Goal: Task Accomplishment & Management: Use online tool/utility

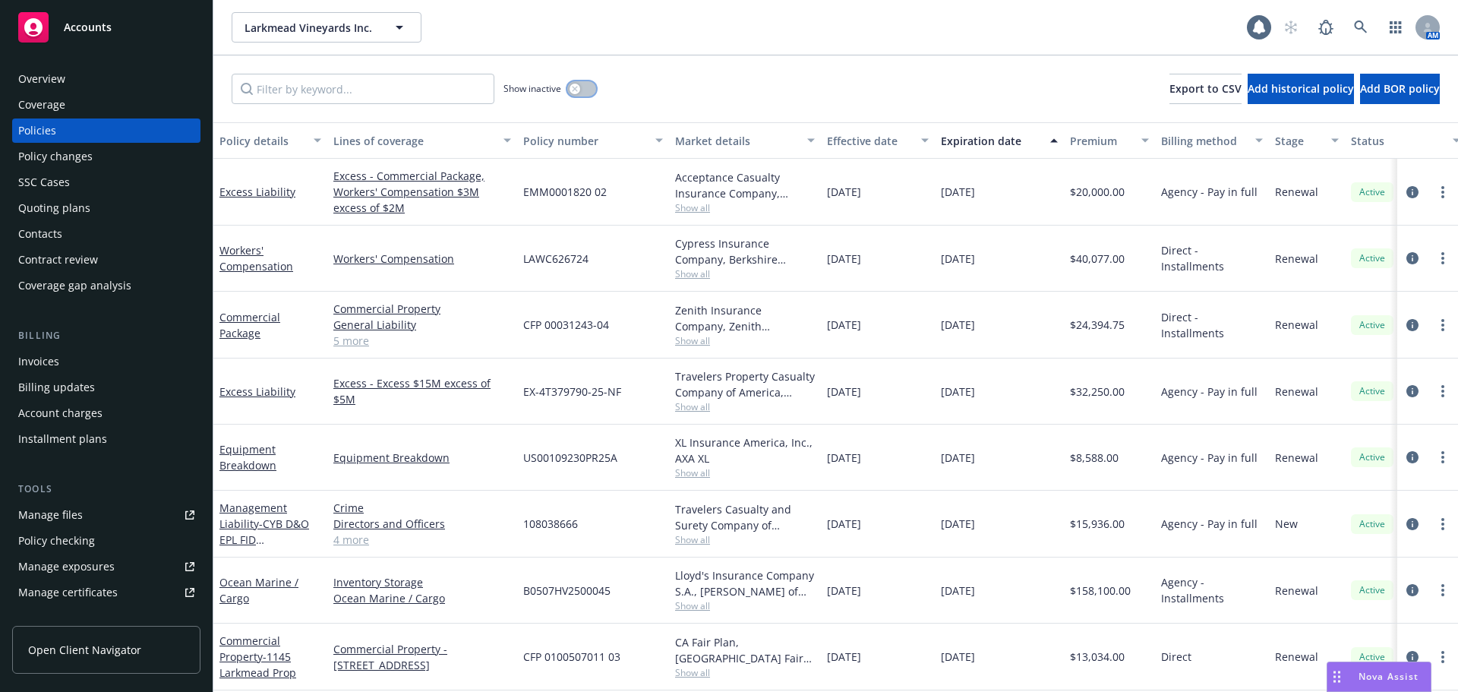
click at [586, 88] on button "button" at bounding box center [581, 88] width 29 height 15
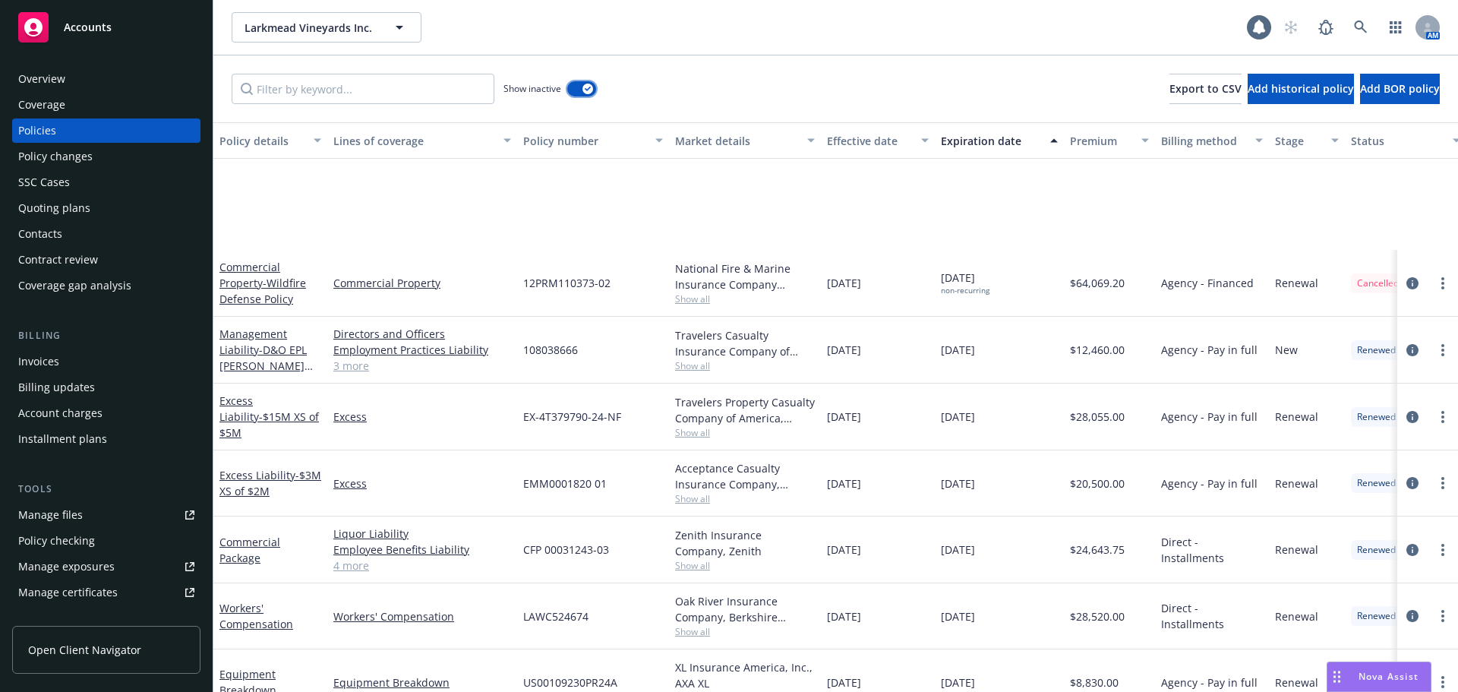
scroll to position [1822, 0]
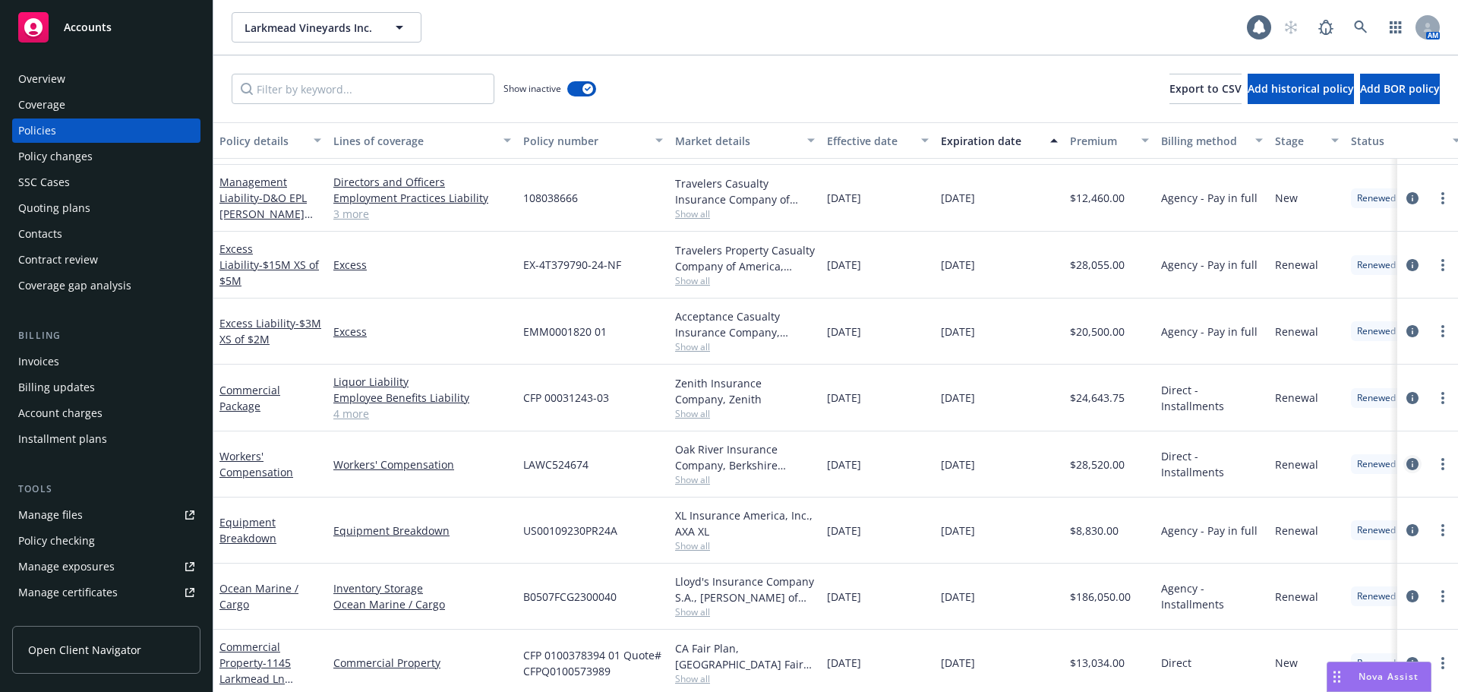
click at [1406, 467] on icon "circleInformation" at bounding box center [1412, 464] width 12 height 12
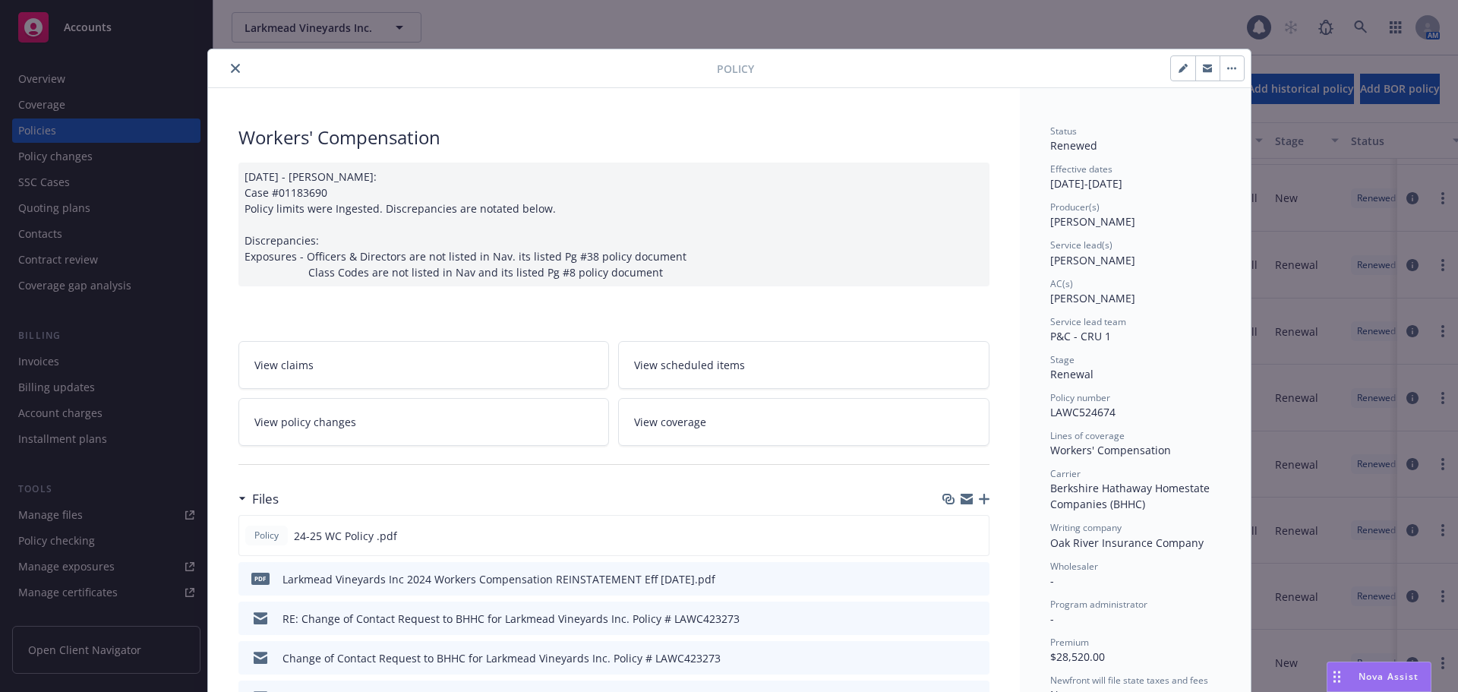
click at [365, 440] on link "View policy changes" at bounding box center [423, 422] width 371 height 48
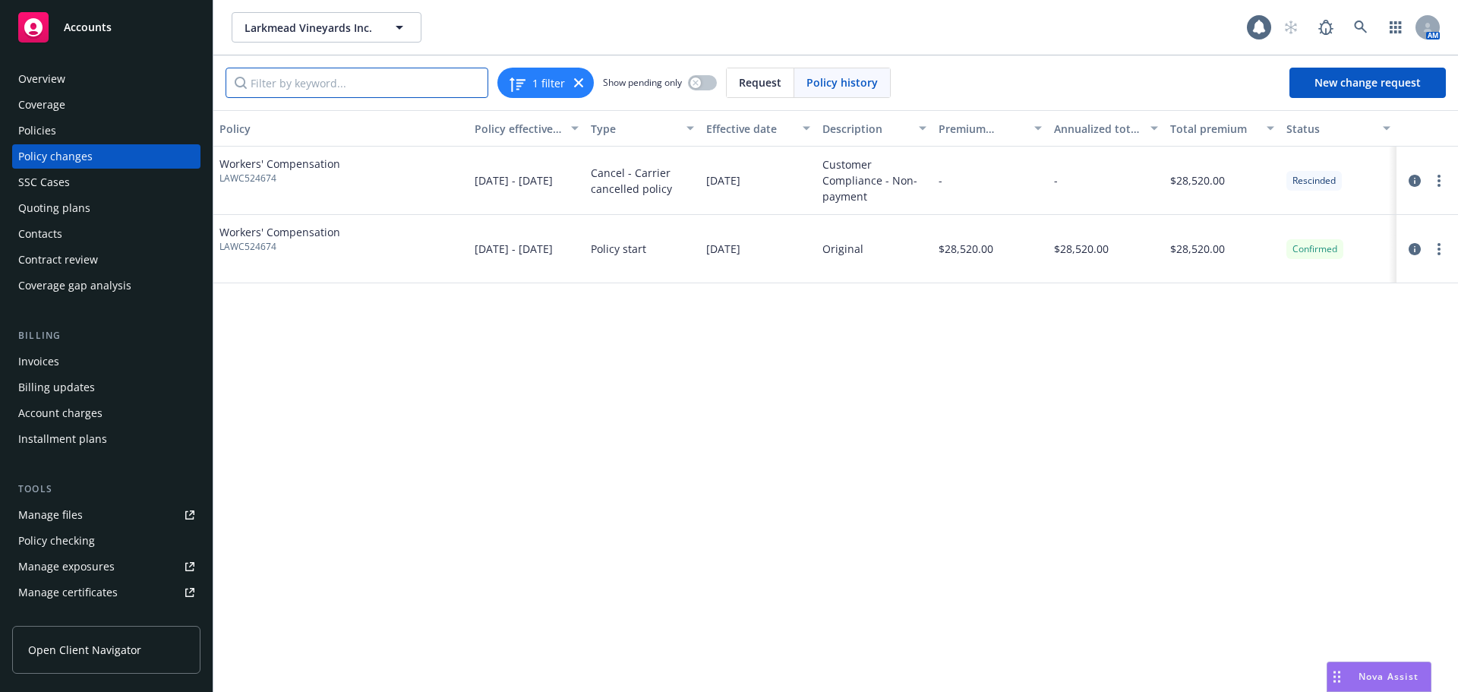
click at [266, 93] on input "Filter by keyword..." at bounding box center [356, 83] width 263 height 30
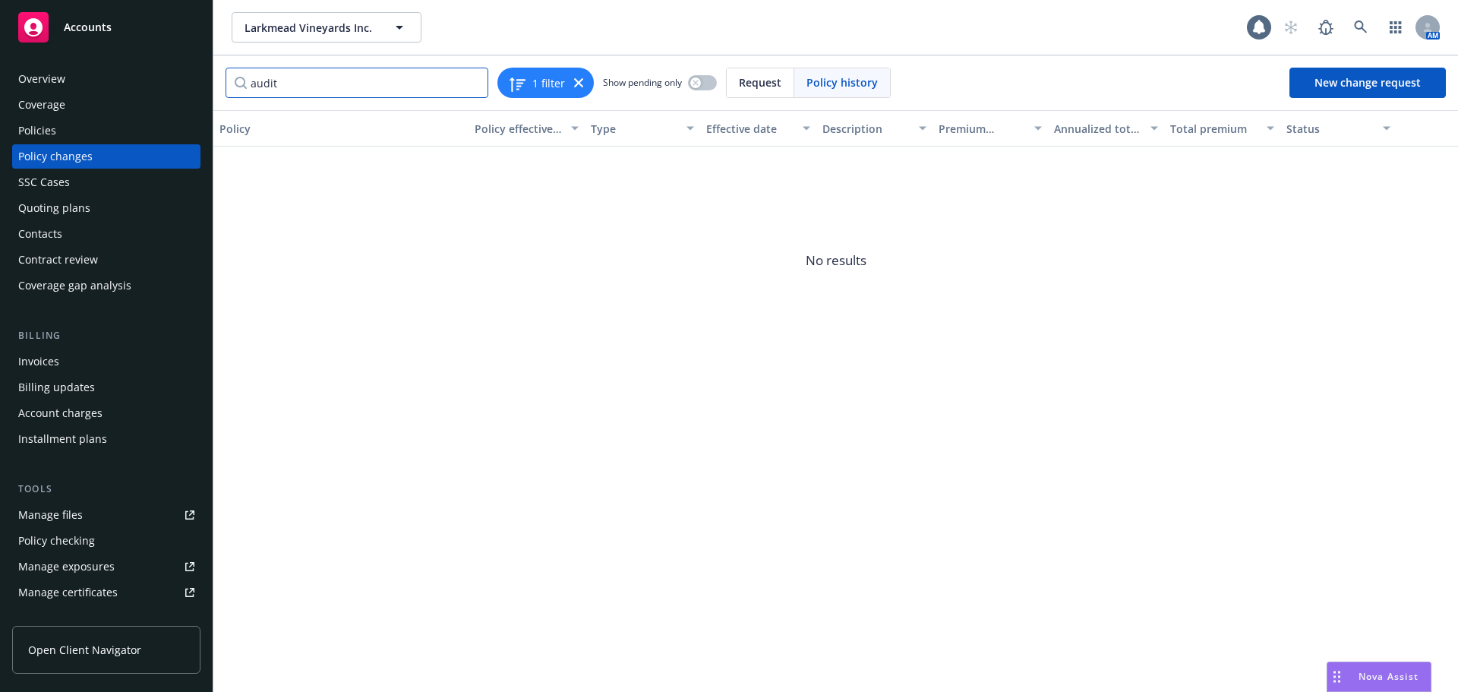
type input "audit"
click at [80, 383] on div "Billing updates" at bounding box center [56, 387] width 77 height 24
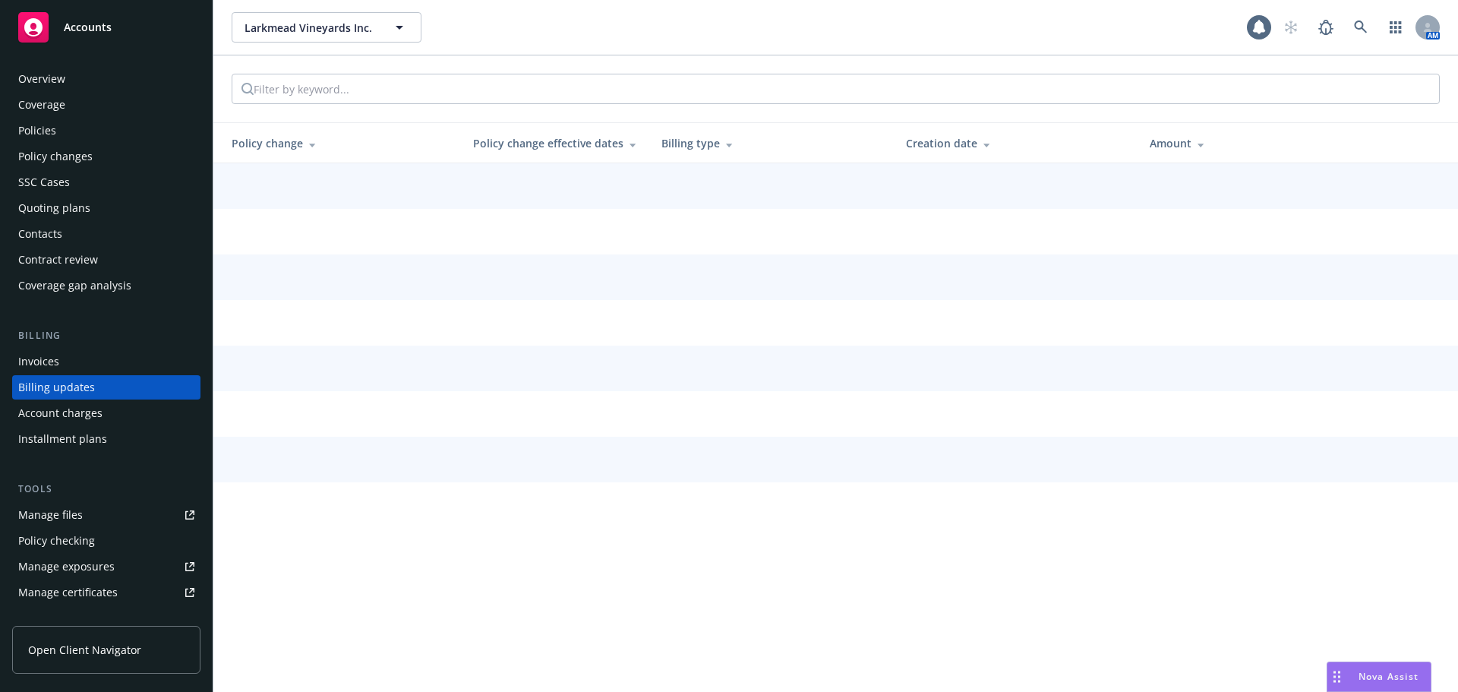
scroll to position [17, 0]
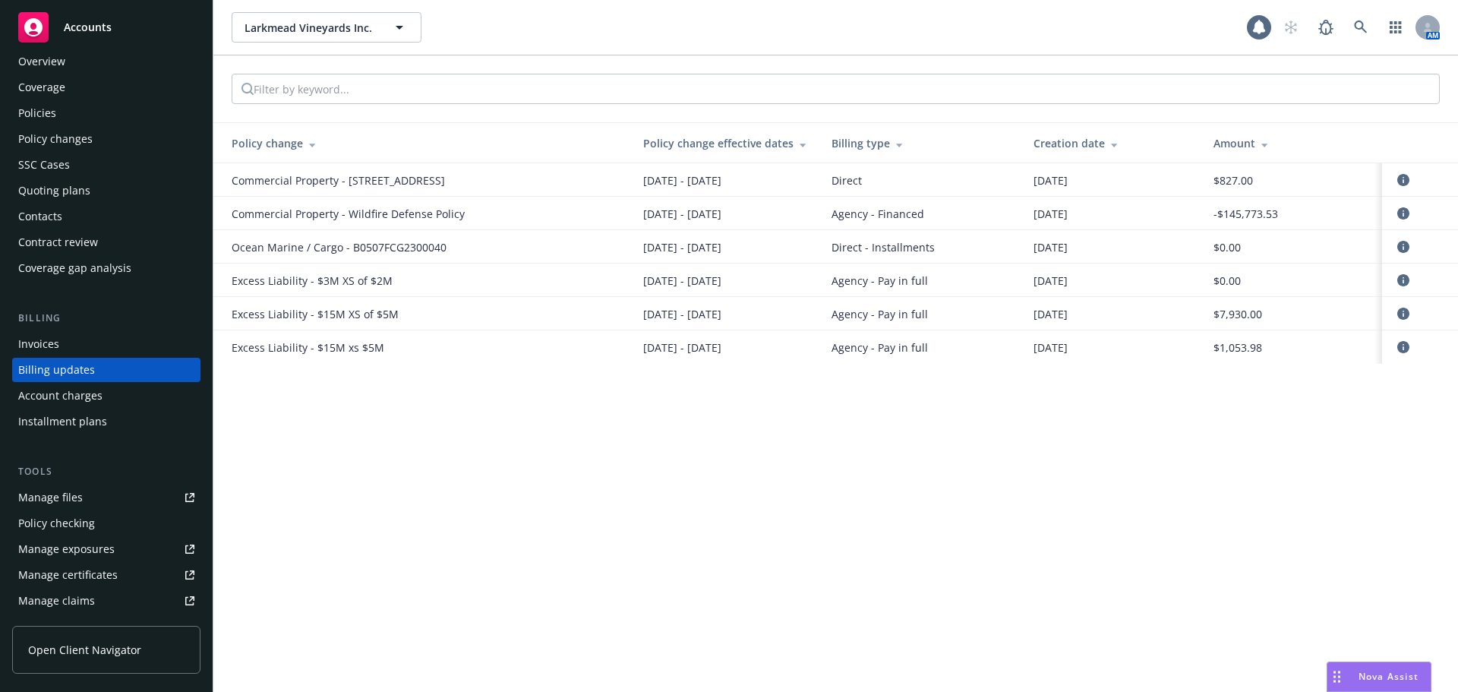
click at [66, 333] on div "Invoices" at bounding box center [106, 344] width 176 height 24
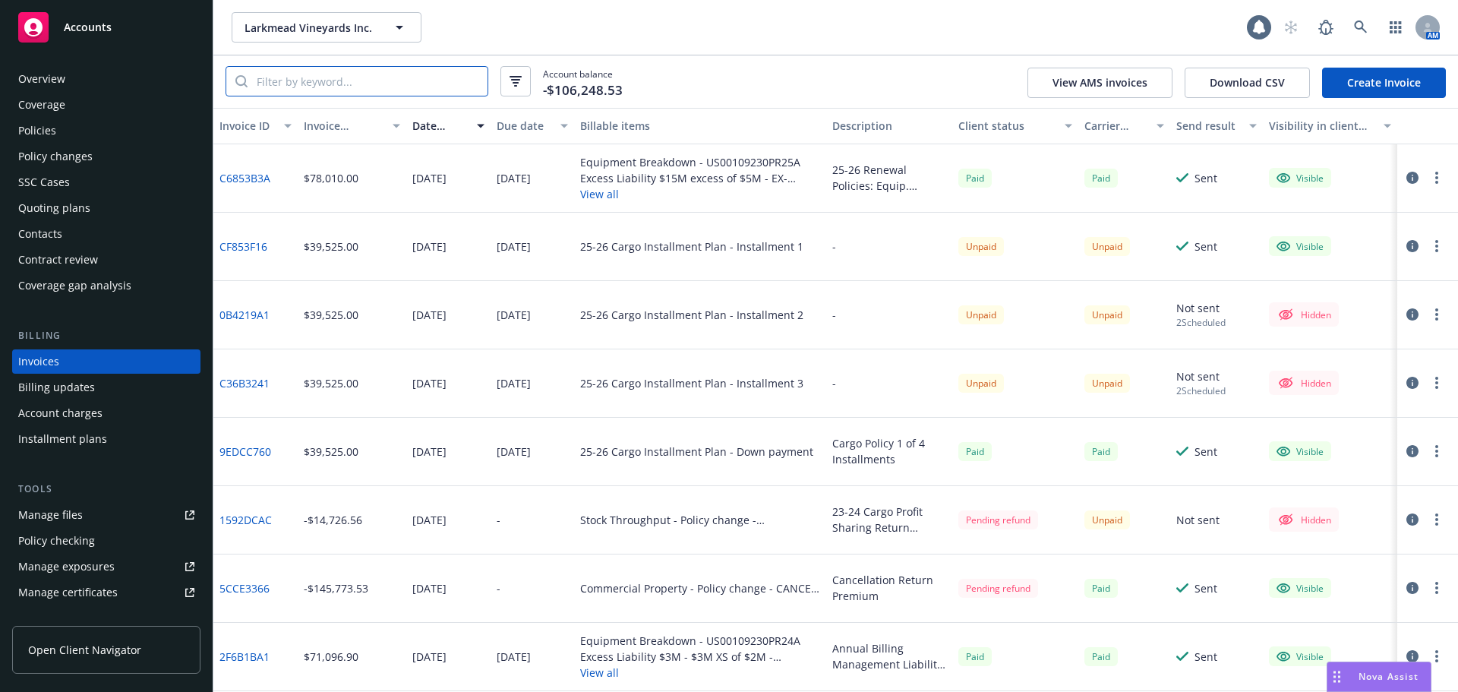
click at [384, 91] on input "search" at bounding box center [368, 81] width 240 height 29
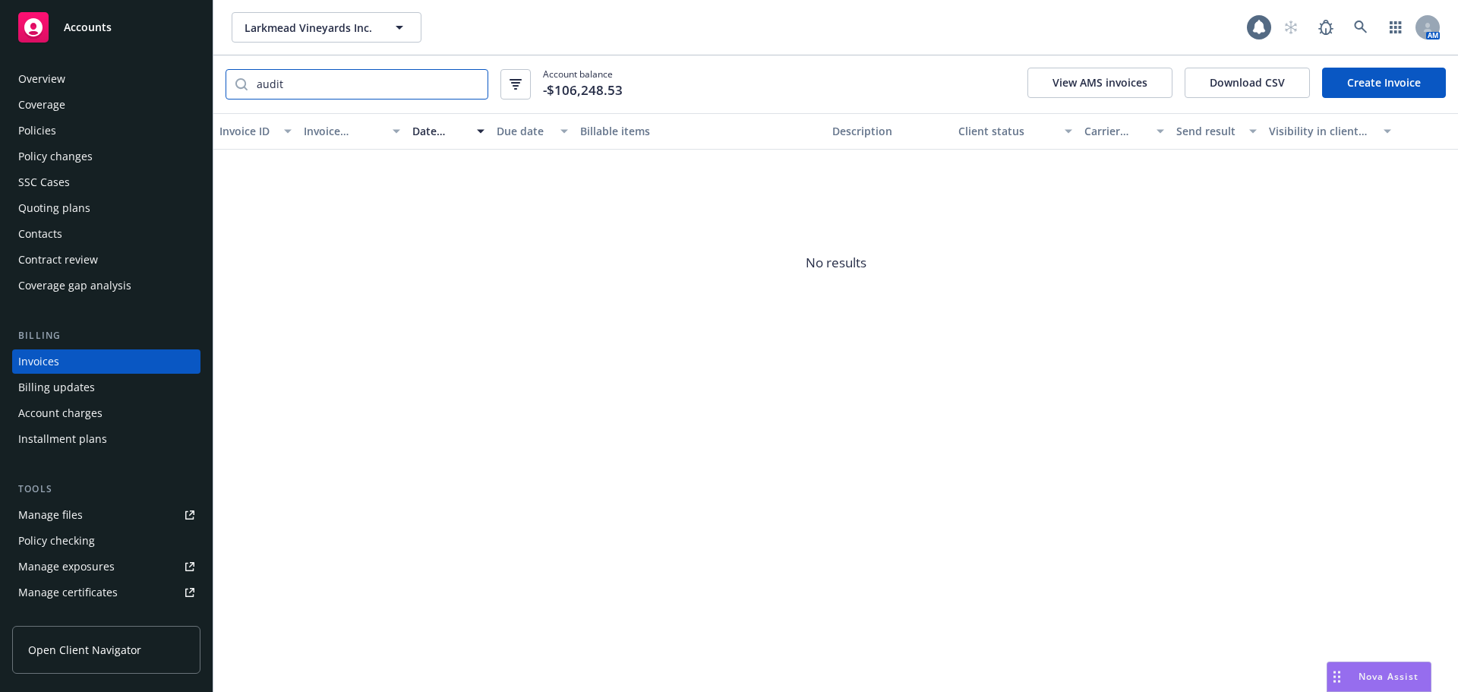
type input "audit"
click at [50, 180] on div "SSC Cases" at bounding box center [44, 182] width 52 height 24
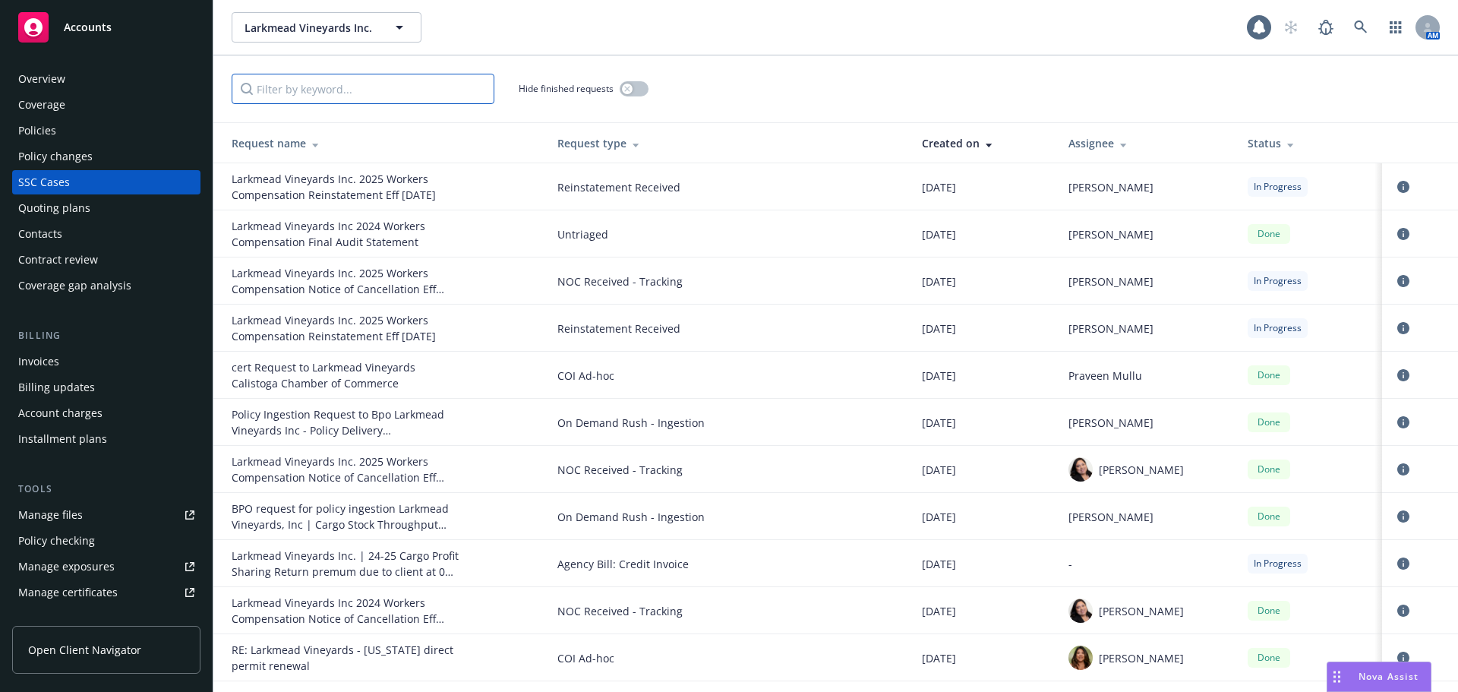
click at [326, 96] on input "Filter by keyword..." at bounding box center [363, 89] width 263 height 30
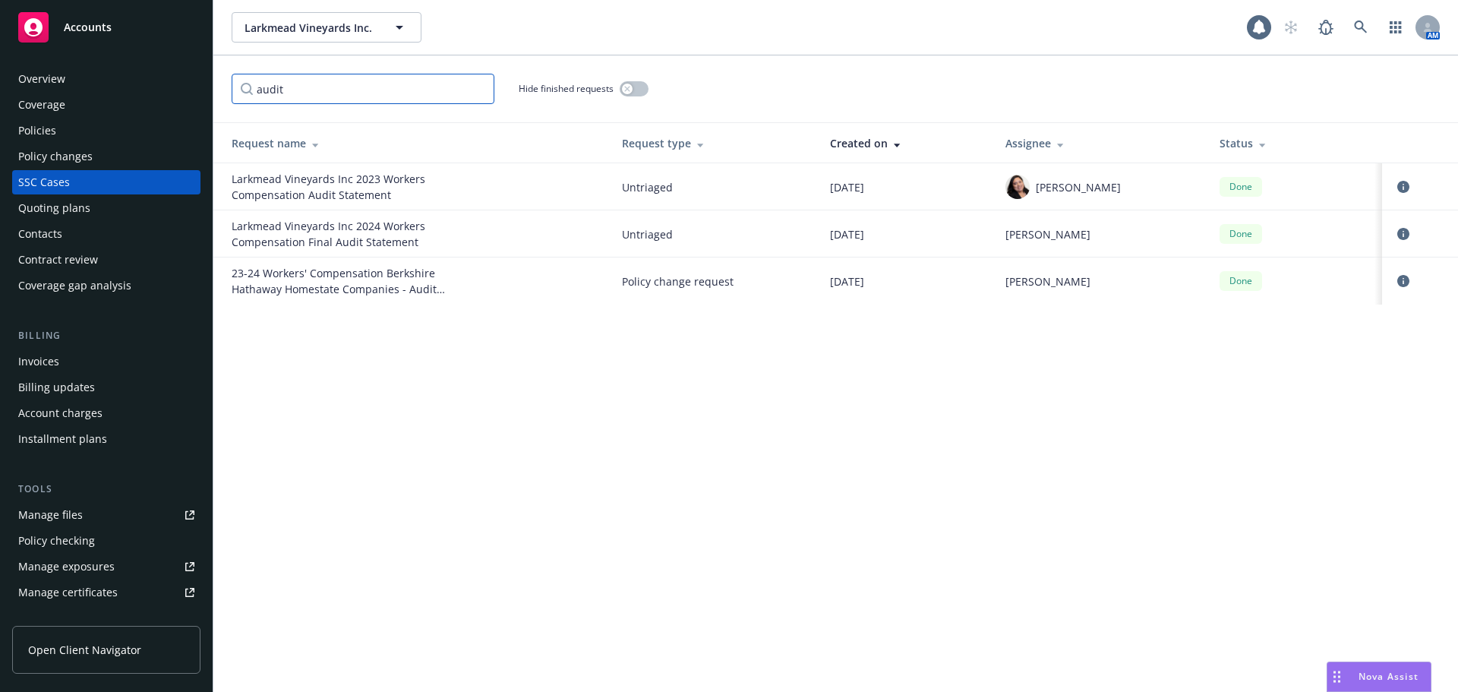
type input "audit"
click at [360, 237] on div "Larkmead Vineyards Inc 2024 Workers Compensation Final Audit Statement" at bounding box center [346, 234] width 228 height 32
click at [1404, 184] on icon "circleInformation" at bounding box center [1403, 187] width 12 height 12
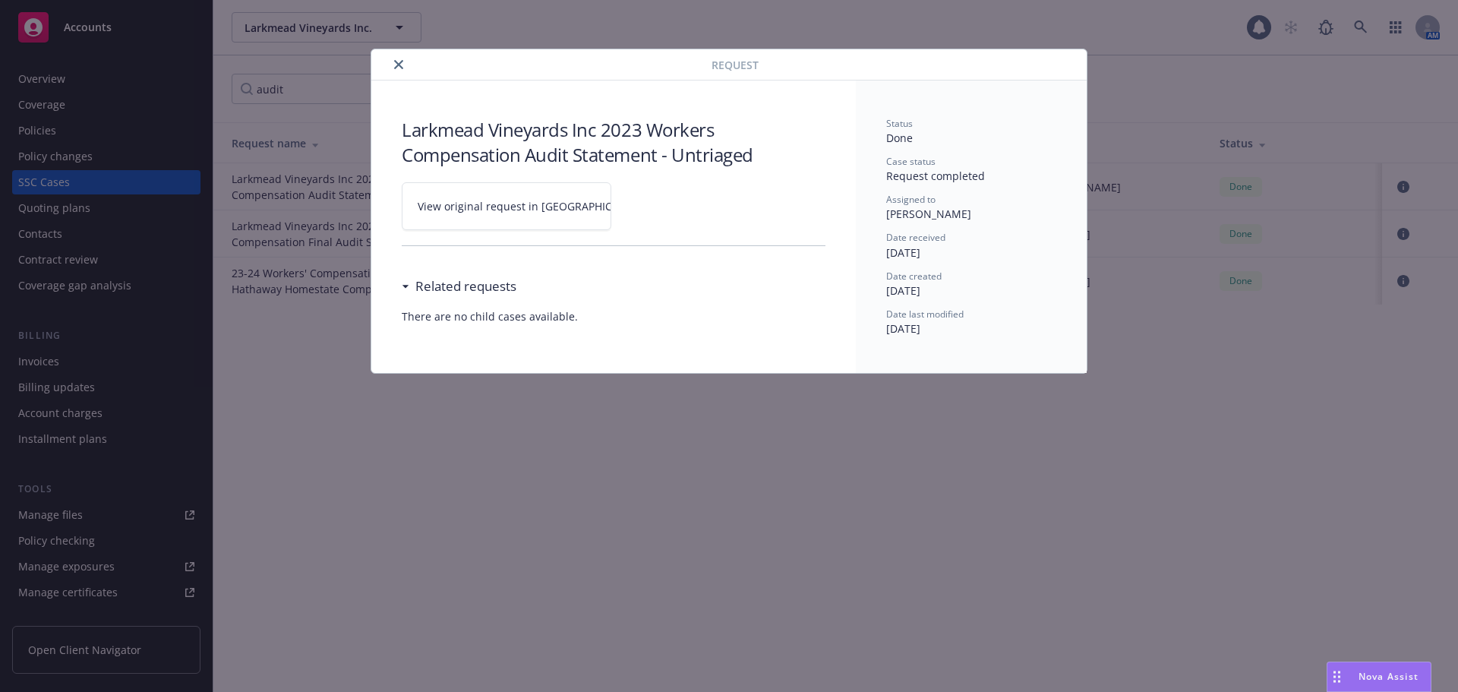
click at [509, 218] on link "View original request in [GEOGRAPHIC_DATA]" at bounding box center [507, 206] width 210 height 48
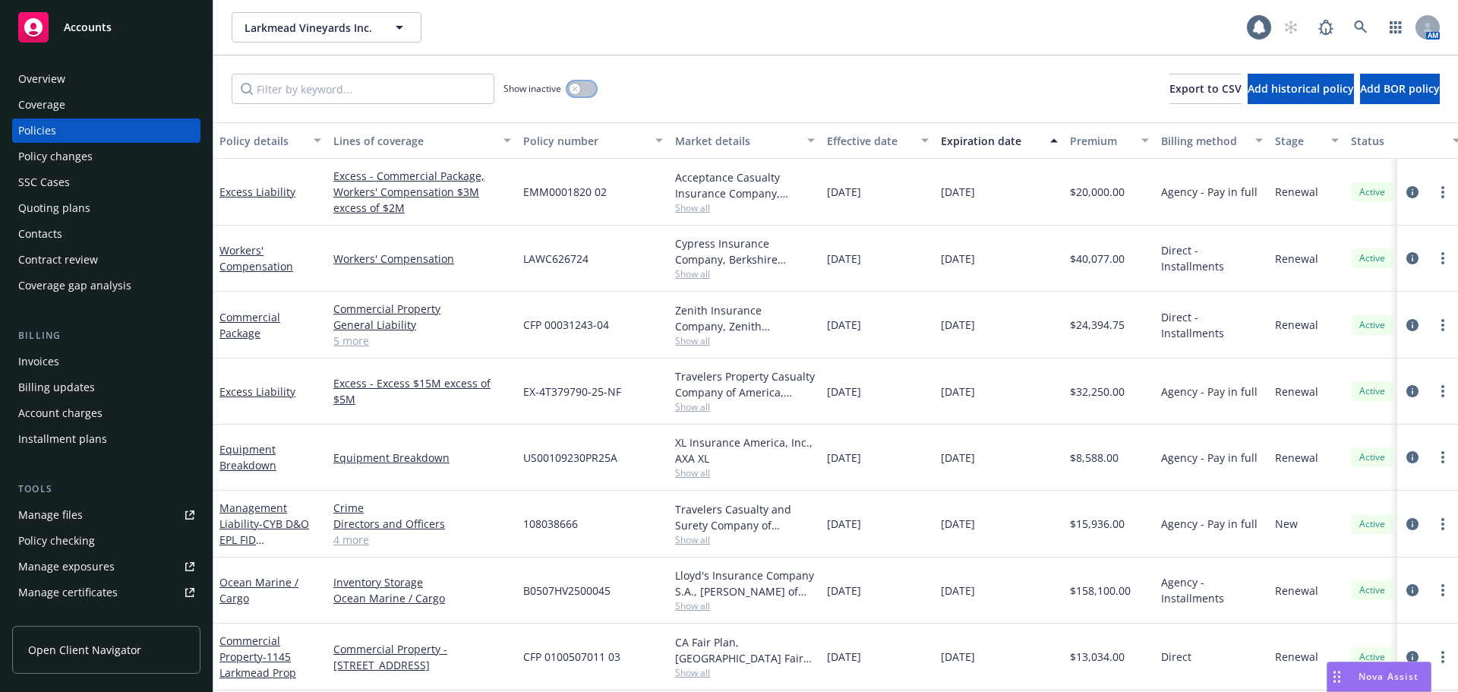
click at [581, 89] on button "button" at bounding box center [581, 88] width 29 height 15
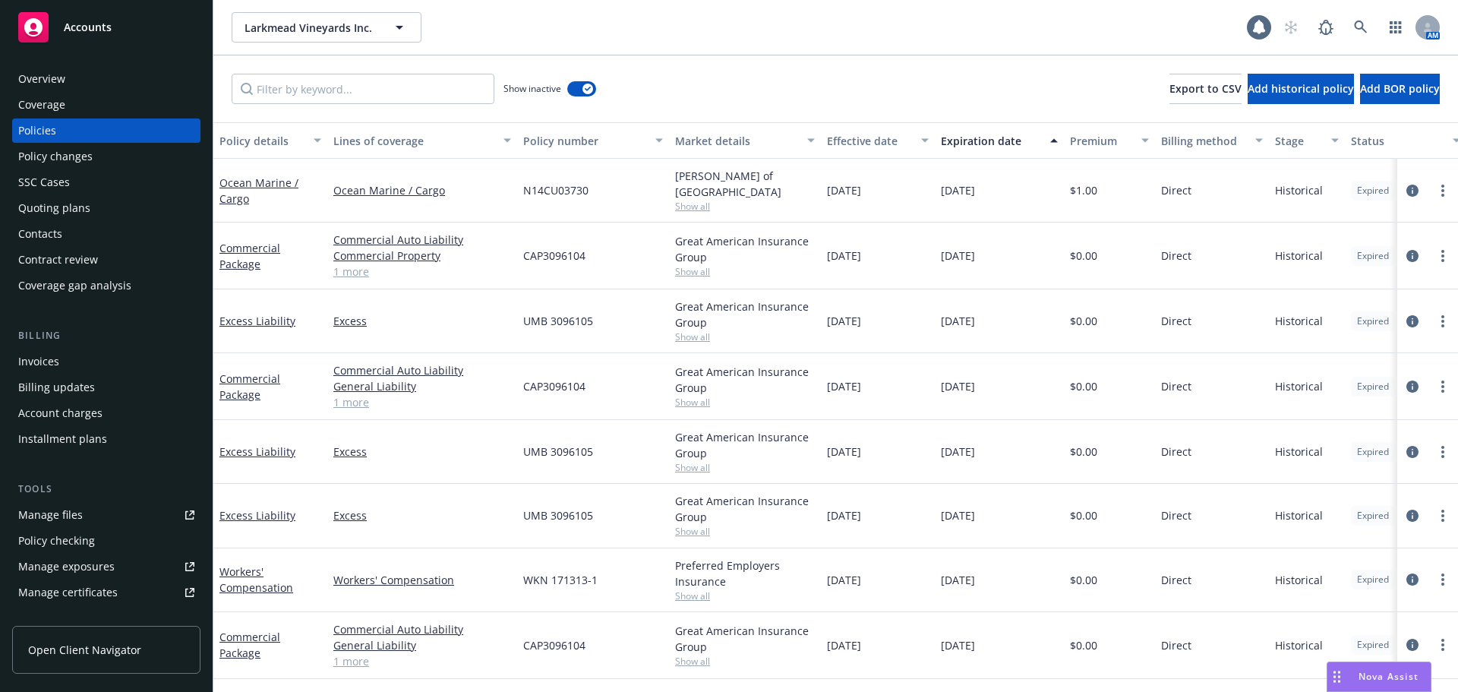
click at [851, 144] on div "Effective date" at bounding box center [869, 141] width 85 height 16
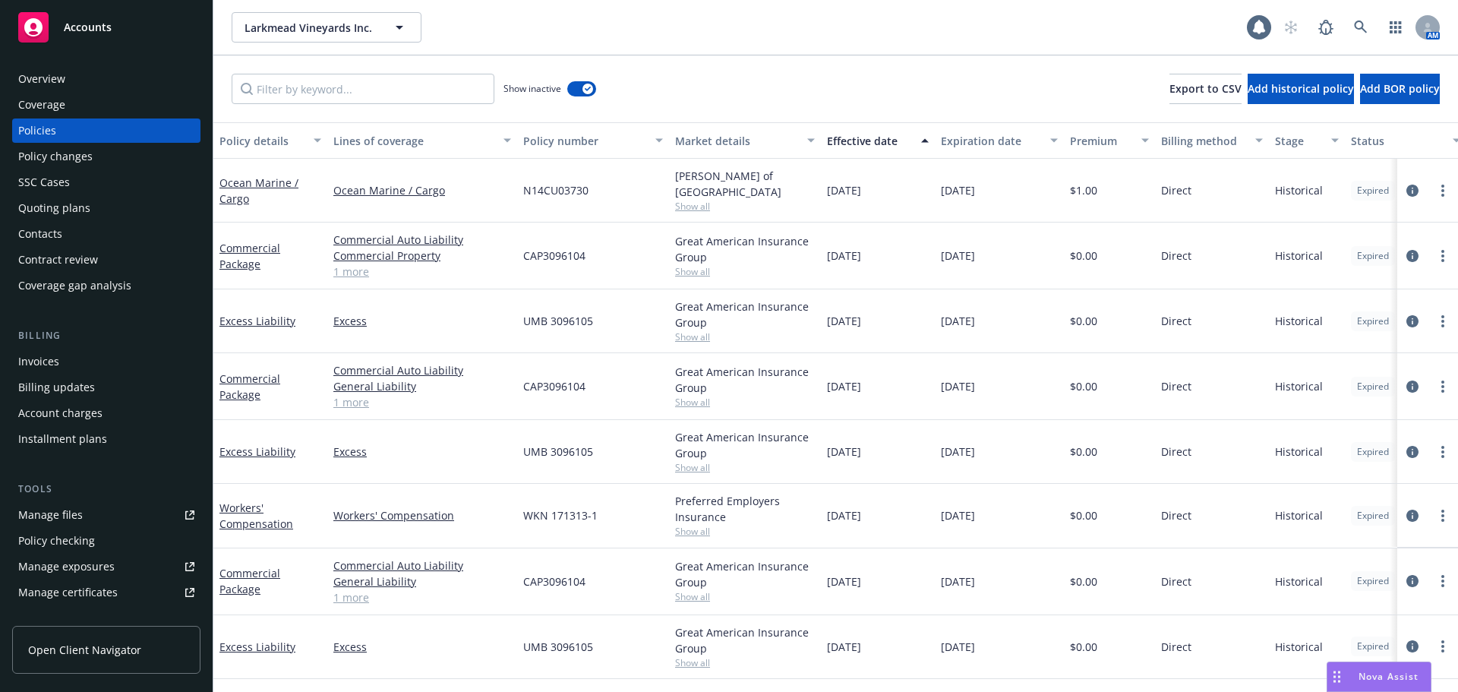
click at [851, 144] on div "Effective date" at bounding box center [869, 141] width 85 height 16
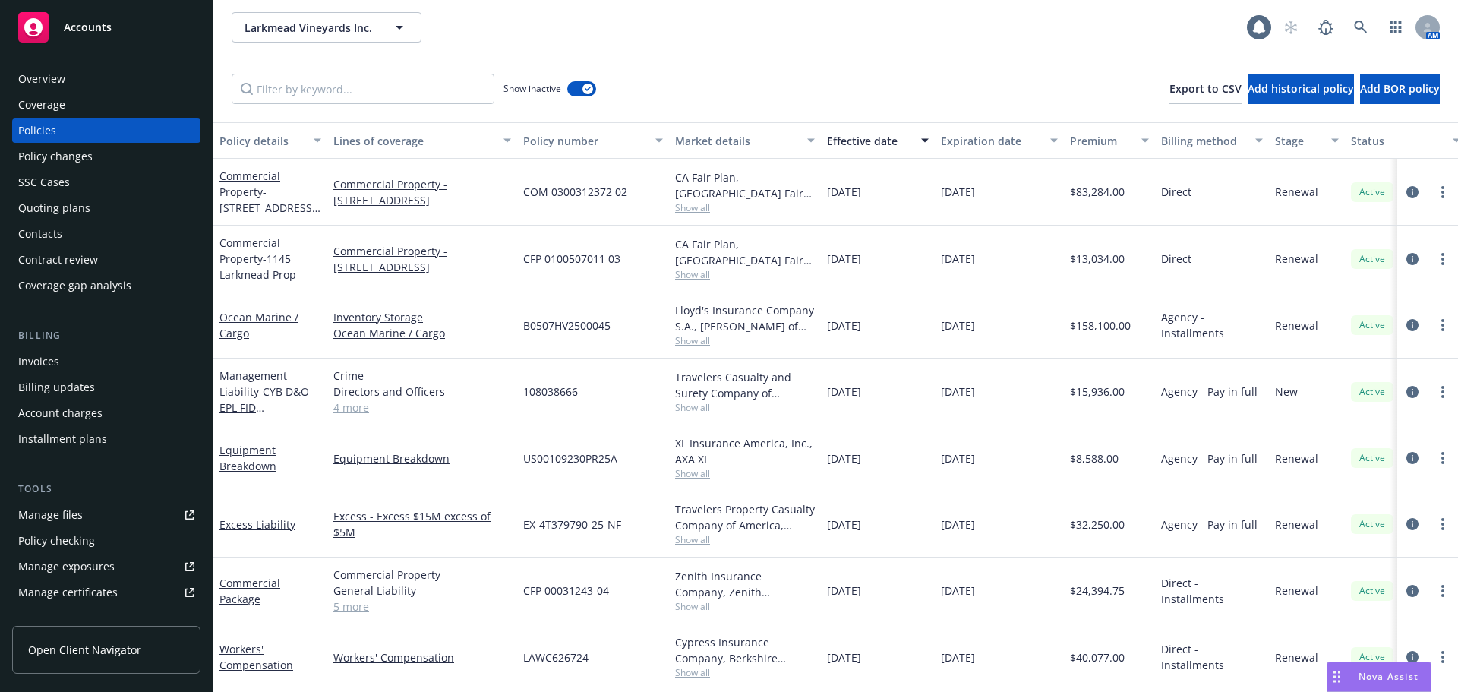
click at [853, 137] on div "Effective date" at bounding box center [869, 141] width 85 height 16
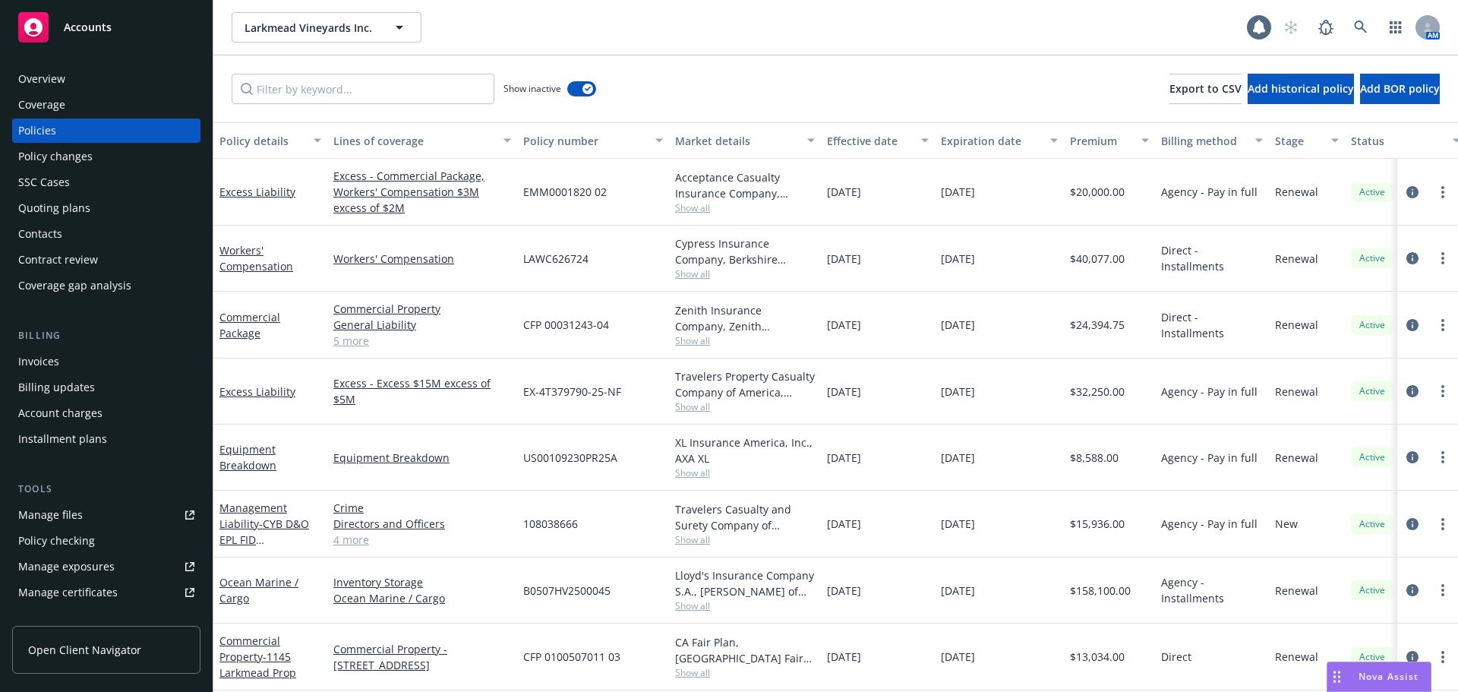
click at [853, 137] on div "Effective date" at bounding box center [869, 141] width 85 height 16
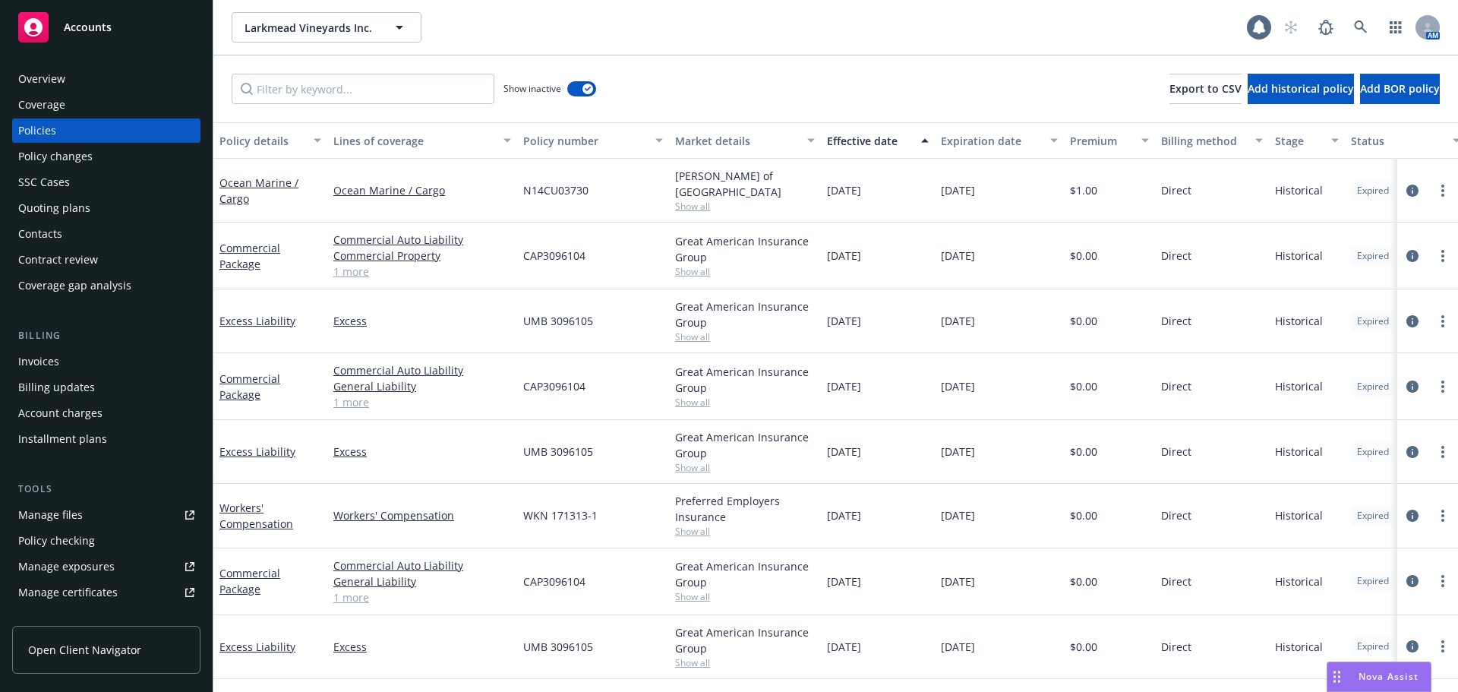
click at [853, 137] on div "Effective date" at bounding box center [869, 141] width 85 height 16
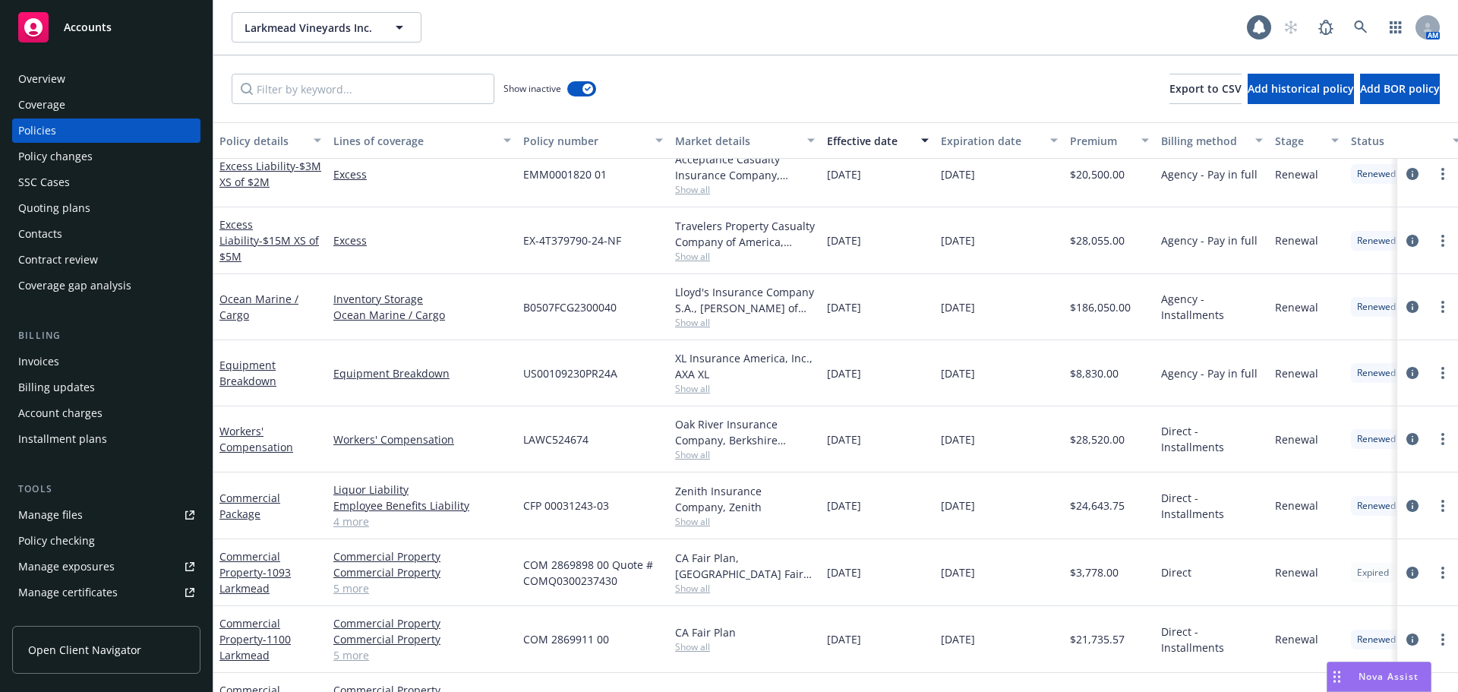
scroll to position [911, 0]
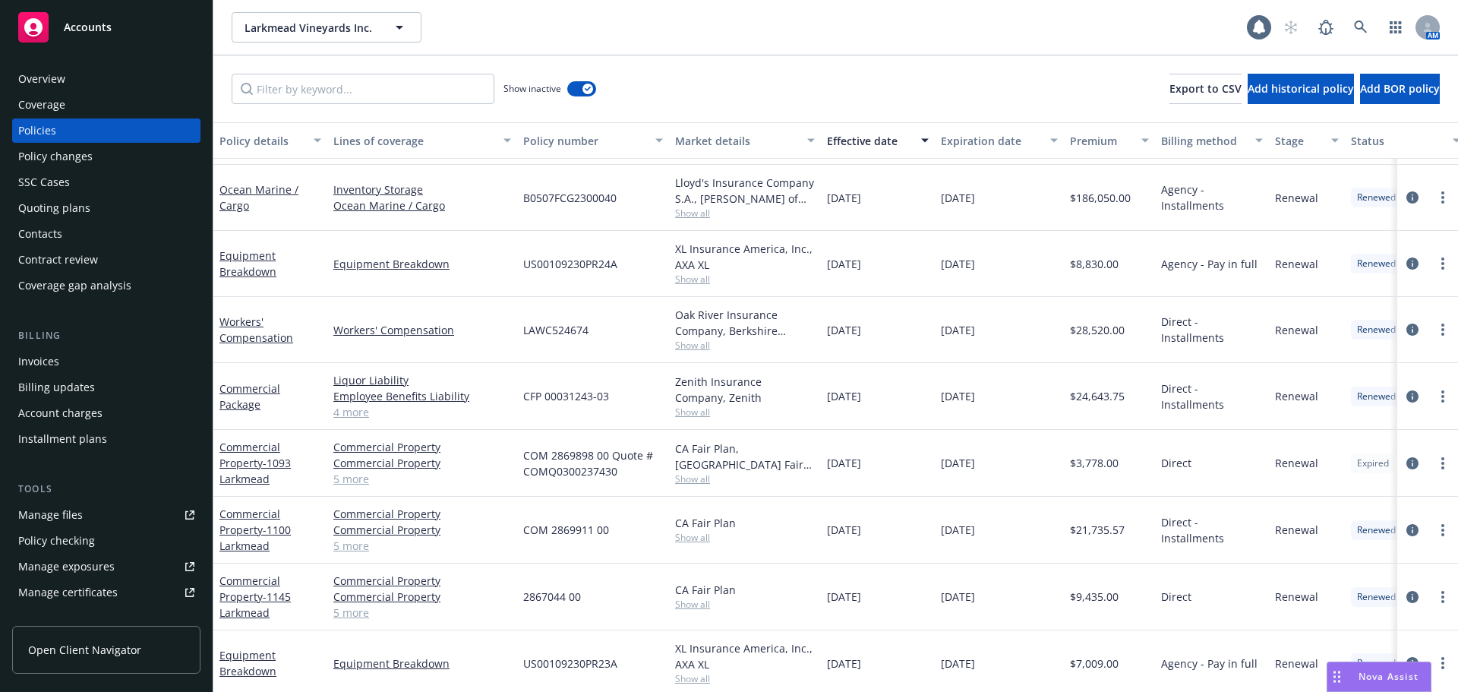
click at [60, 516] on div "Manage files" at bounding box center [50, 515] width 65 height 24
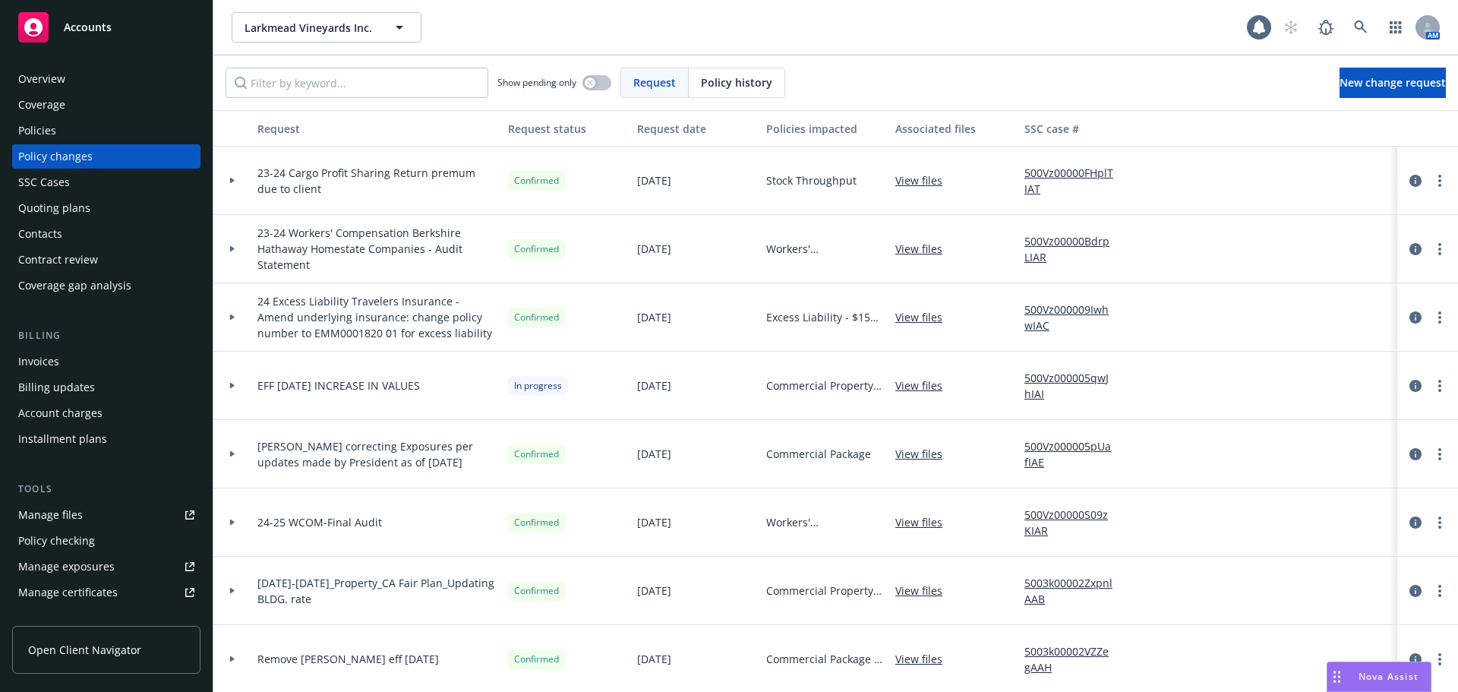
click at [33, 178] on div "SSC Cases" at bounding box center [44, 182] width 52 height 24
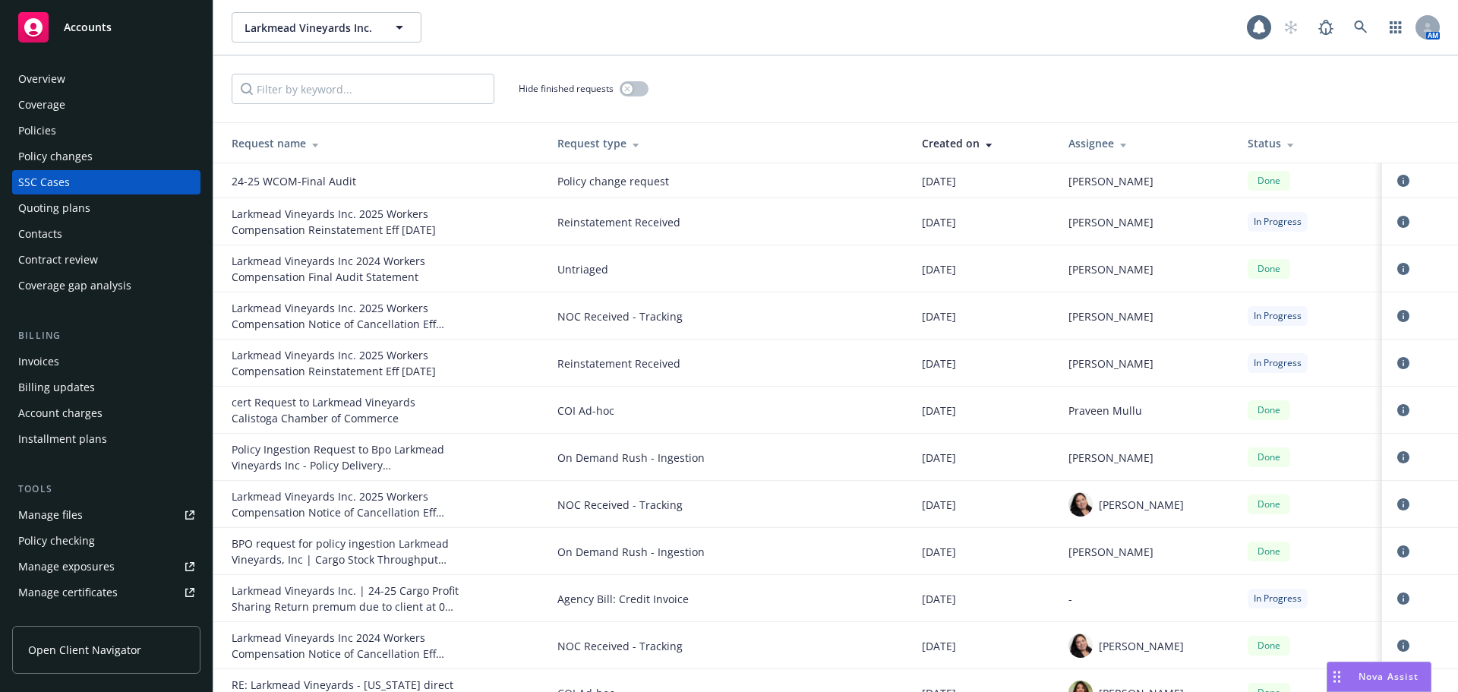
click at [384, 281] on div "Larkmead Vineyards Inc 2024 Workers Compensation Final Audit Statement" at bounding box center [346, 269] width 228 height 32
click at [1397, 269] on icon "circleInformation" at bounding box center [1403, 269] width 12 height 12
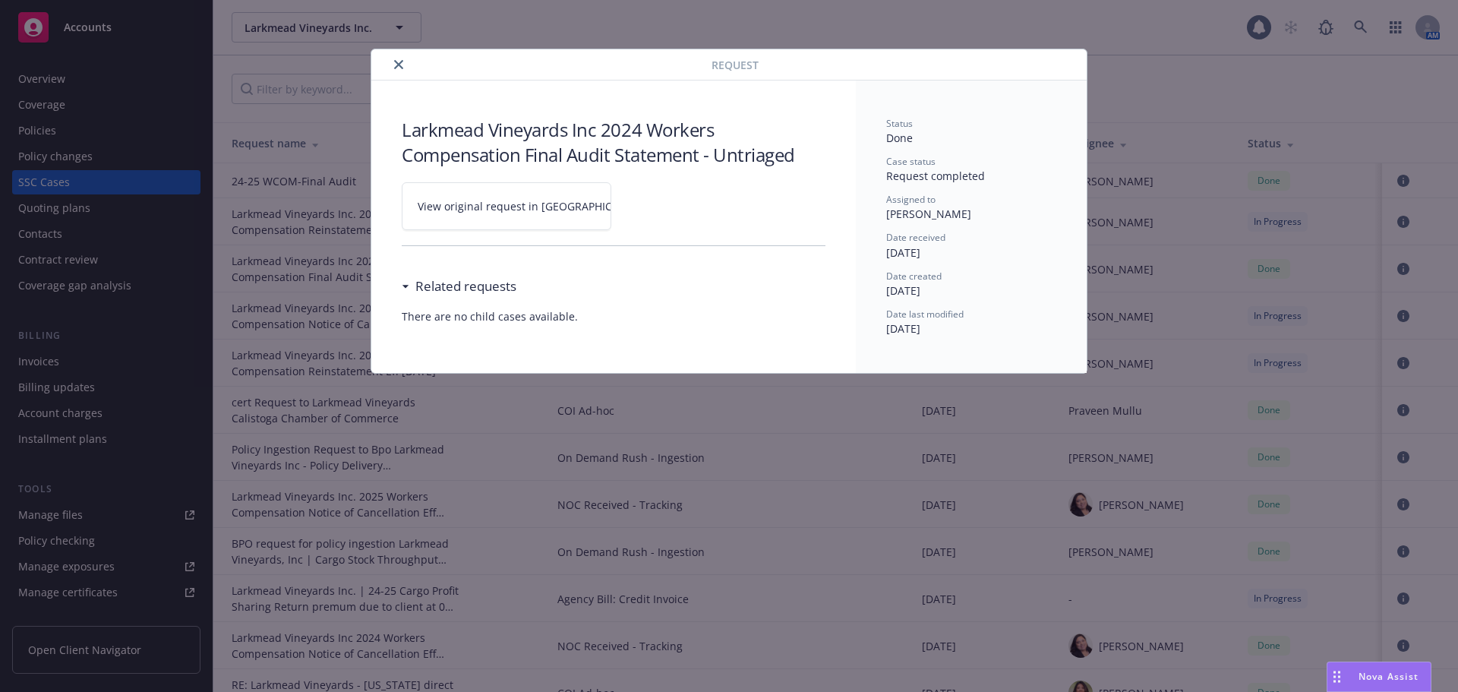
click at [489, 216] on link "View original request in [GEOGRAPHIC_DATA]" at bounding box center [507, 206] width 210 height 48
click at [465, 200] on span "View original request in [GEOGRAPHIC_DATA]" at bounding box center [533, 206] width 230 height 16
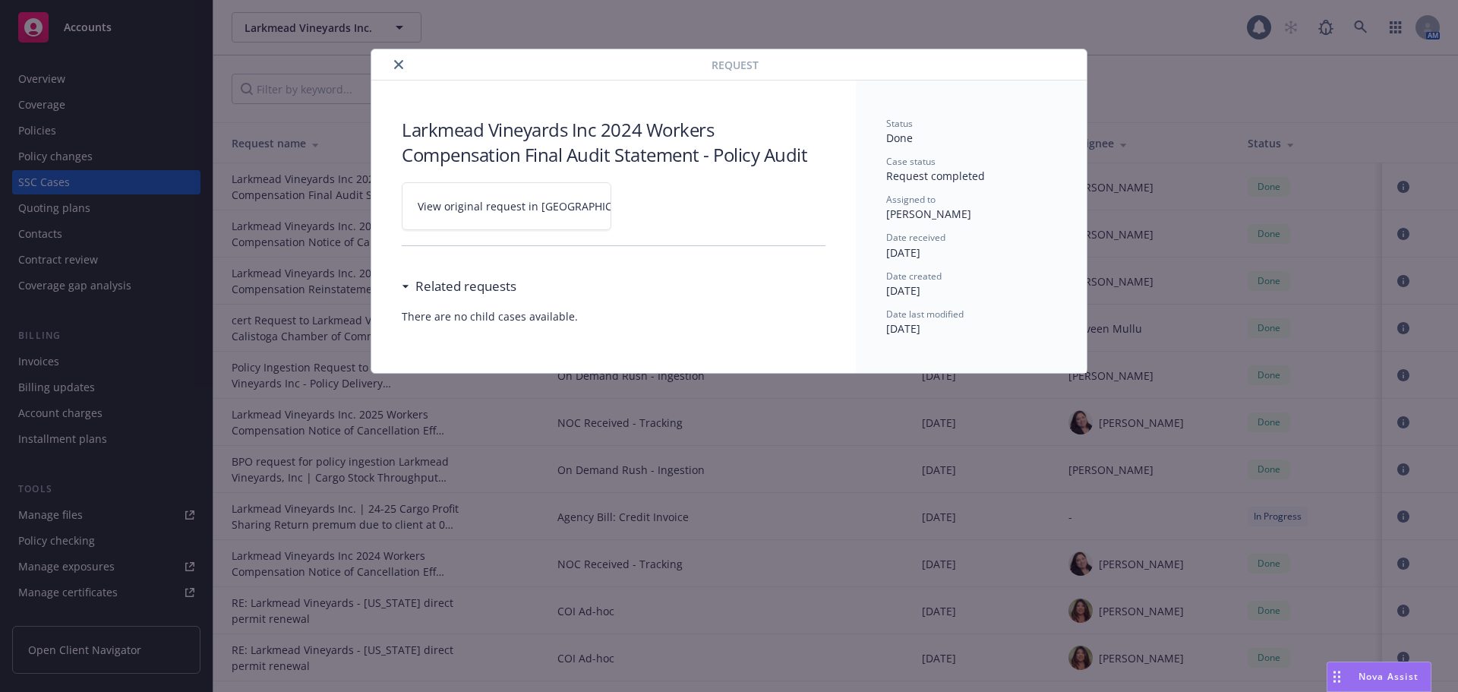
click at [399, 67] on icon "close" at bounding box center [398, 64] width 9 height 9
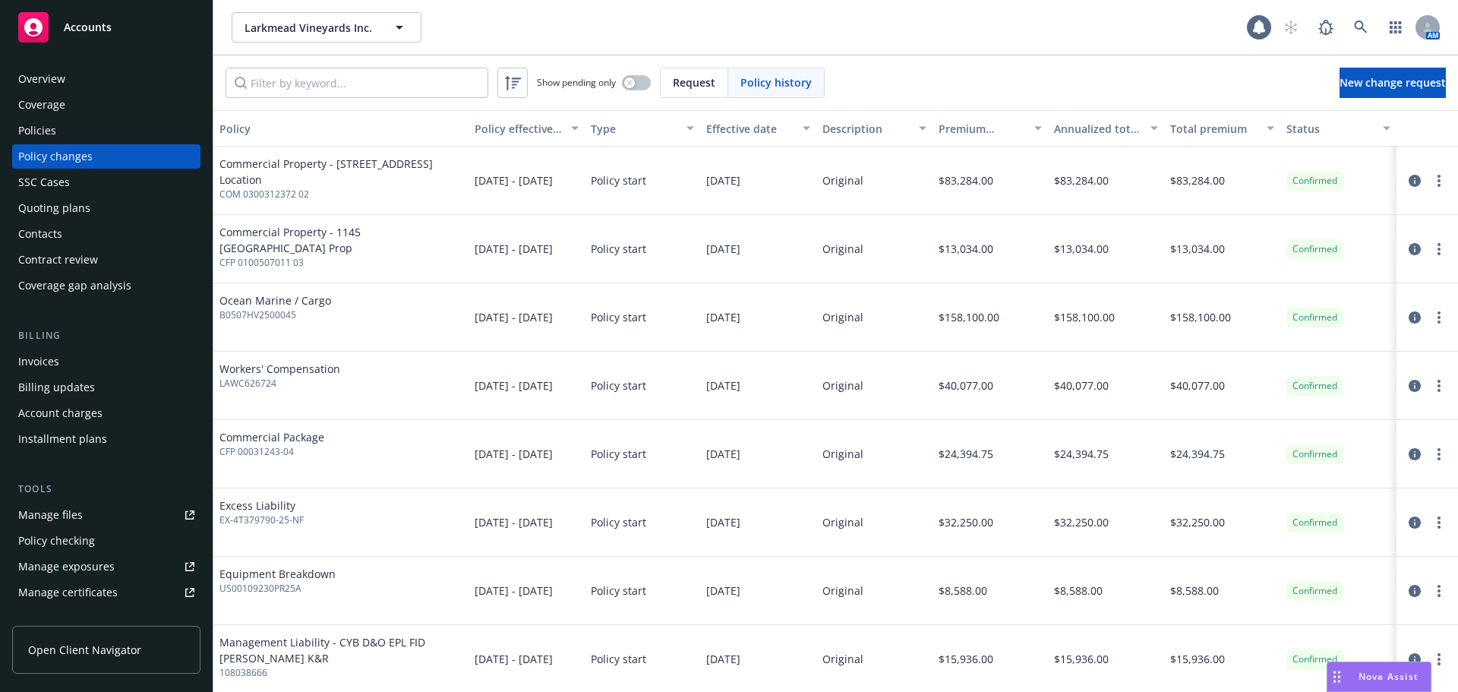
click at [55, 512] on div "Manage files" at bounding box center [50, 515] width 65 height 24
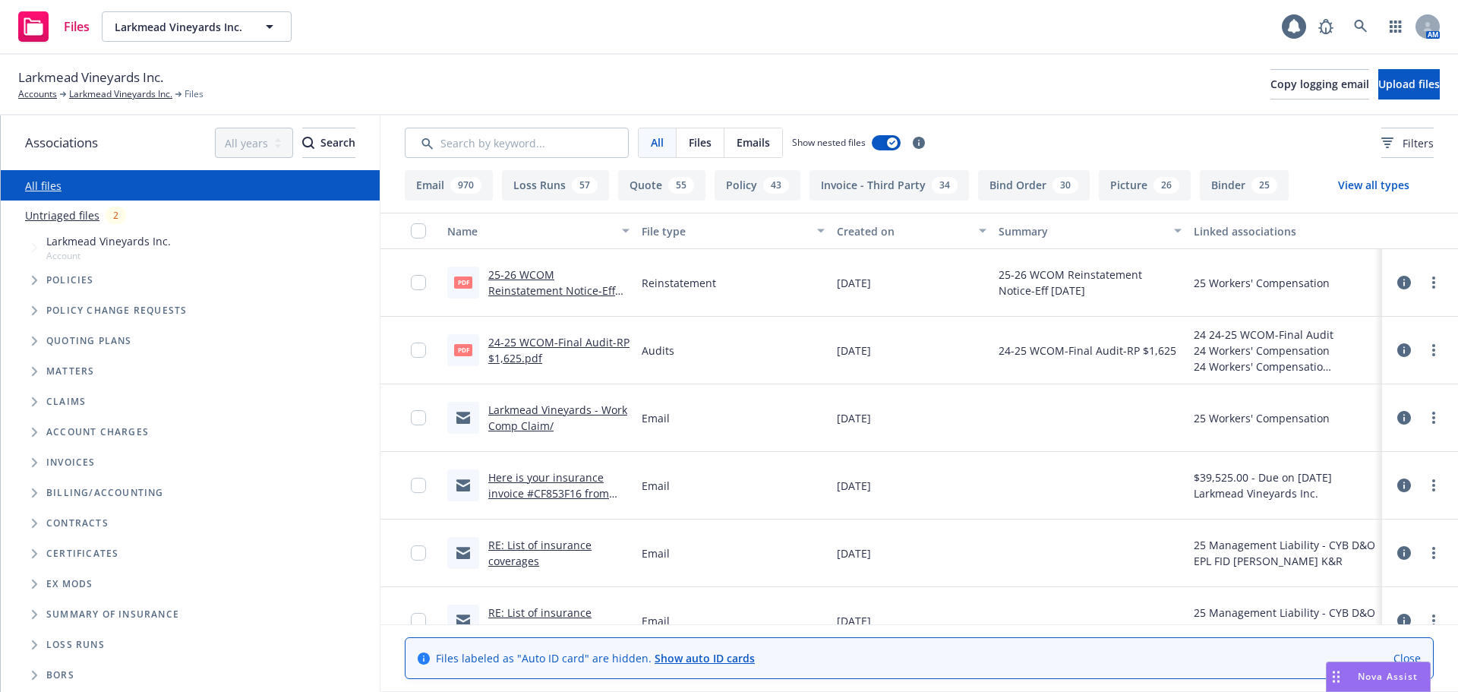
drag, startPoint x: 54, startPoint y: 216, endPoint x: 66, endPoint y: 217, distance: 12.2
click at [55, 216] on link "Untriaged files" at bounding box center [62, 215] width 74 height 16
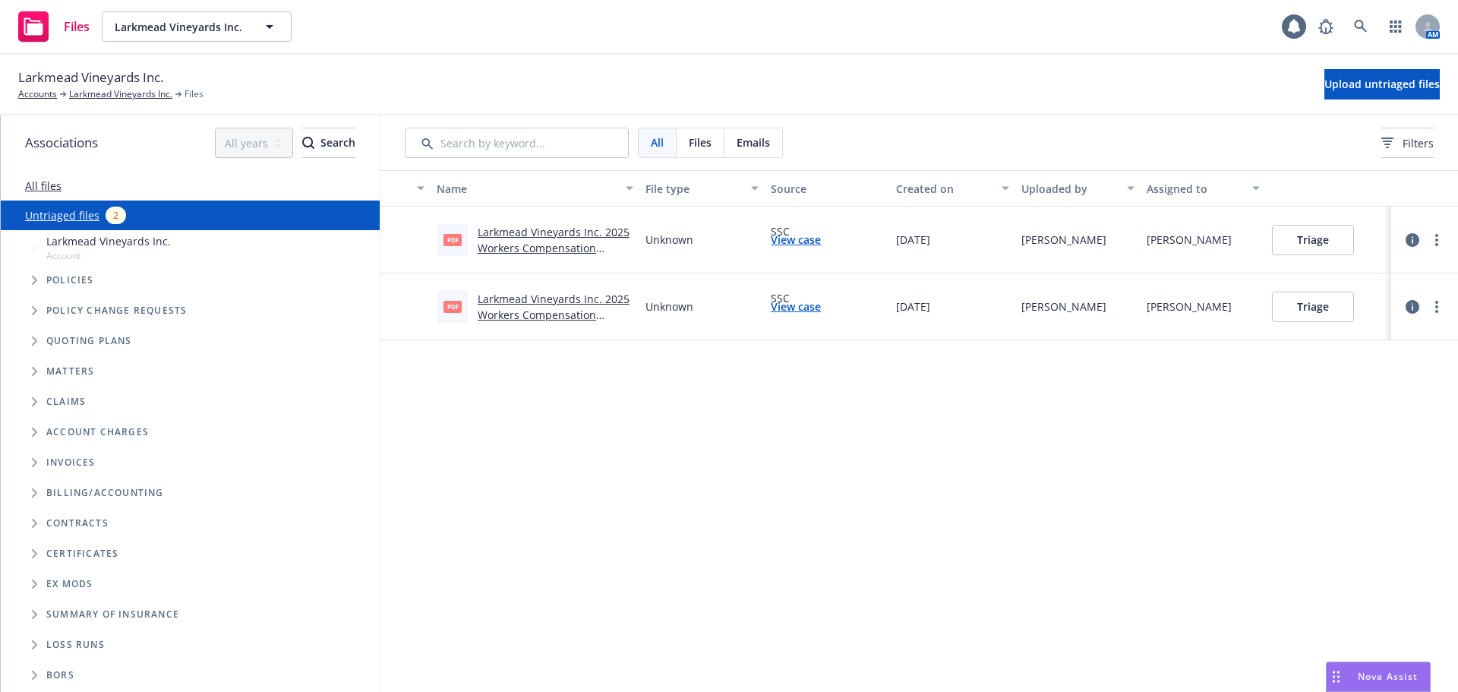
click at [541, 238] on link "Larkmead Vineyards Inc. 2025 Workers Compensation Reinstatement Eff 07-29-2025.…" at bounding box center [554, 248] width 152 height 46
click at [1337, 247] on button "Triage" at bounding box center [1313, 240] width 82 height 30
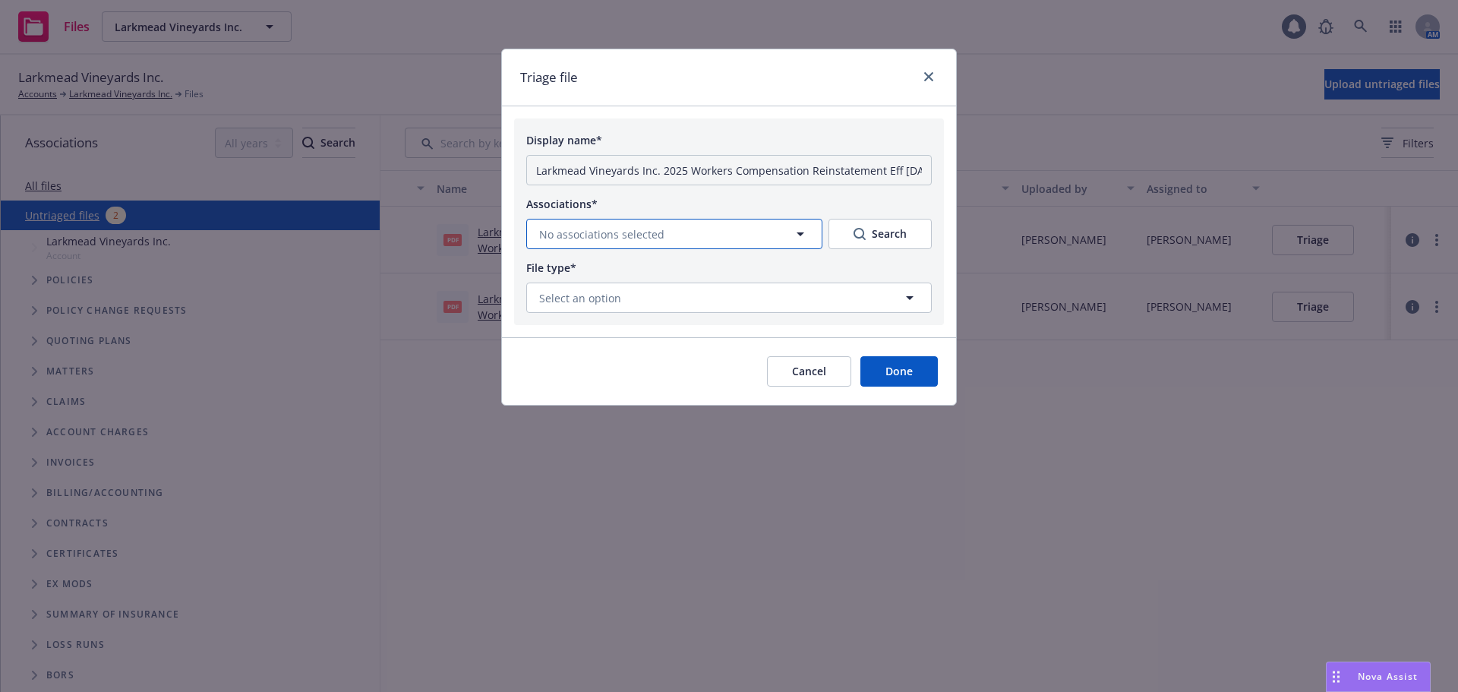
click at [659, 238] on span "No associations selected" at bounding box center [601, 234] width 125 height 16
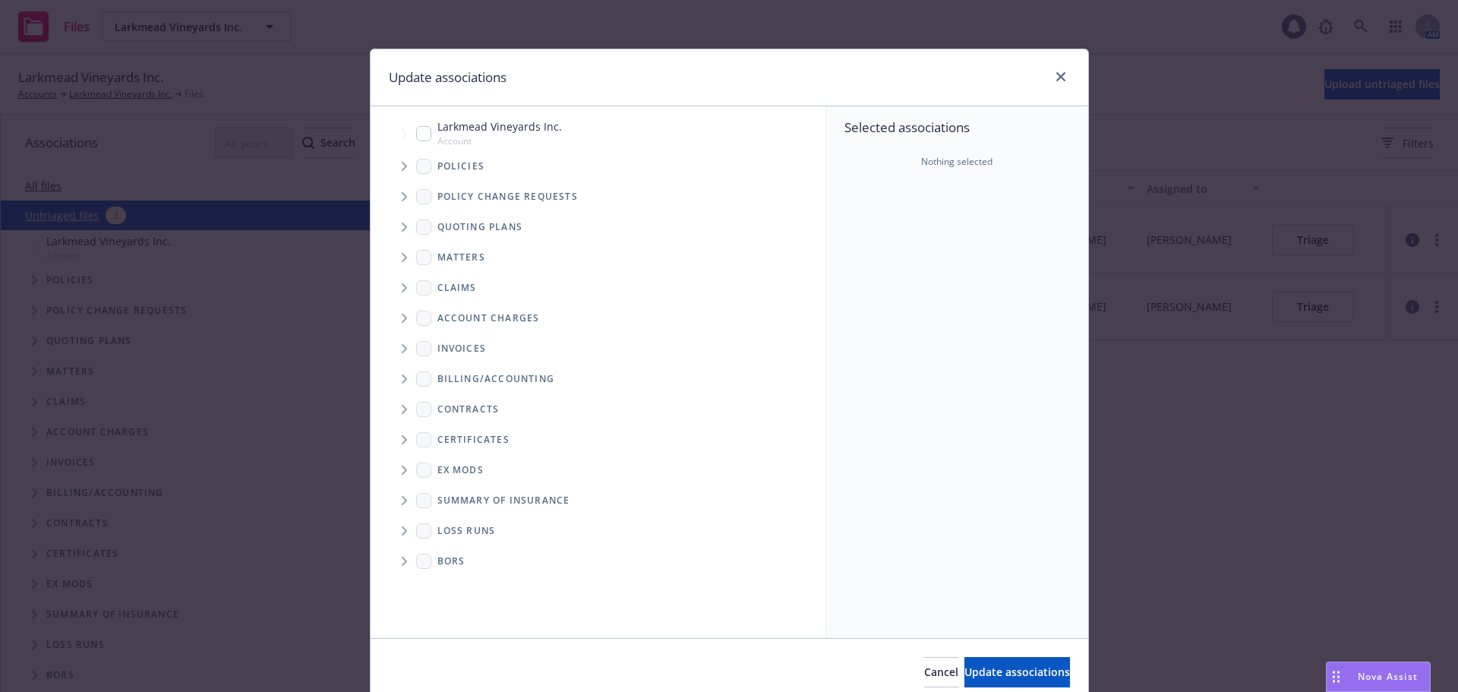
click at [419, 137] on input "Tree Example" at bounding box center [423, 133] width 15 height 15
checkbox input "true"
click at [967, 669] on span "Update associations" at bounding box center [1017, 671] width 106 height 14
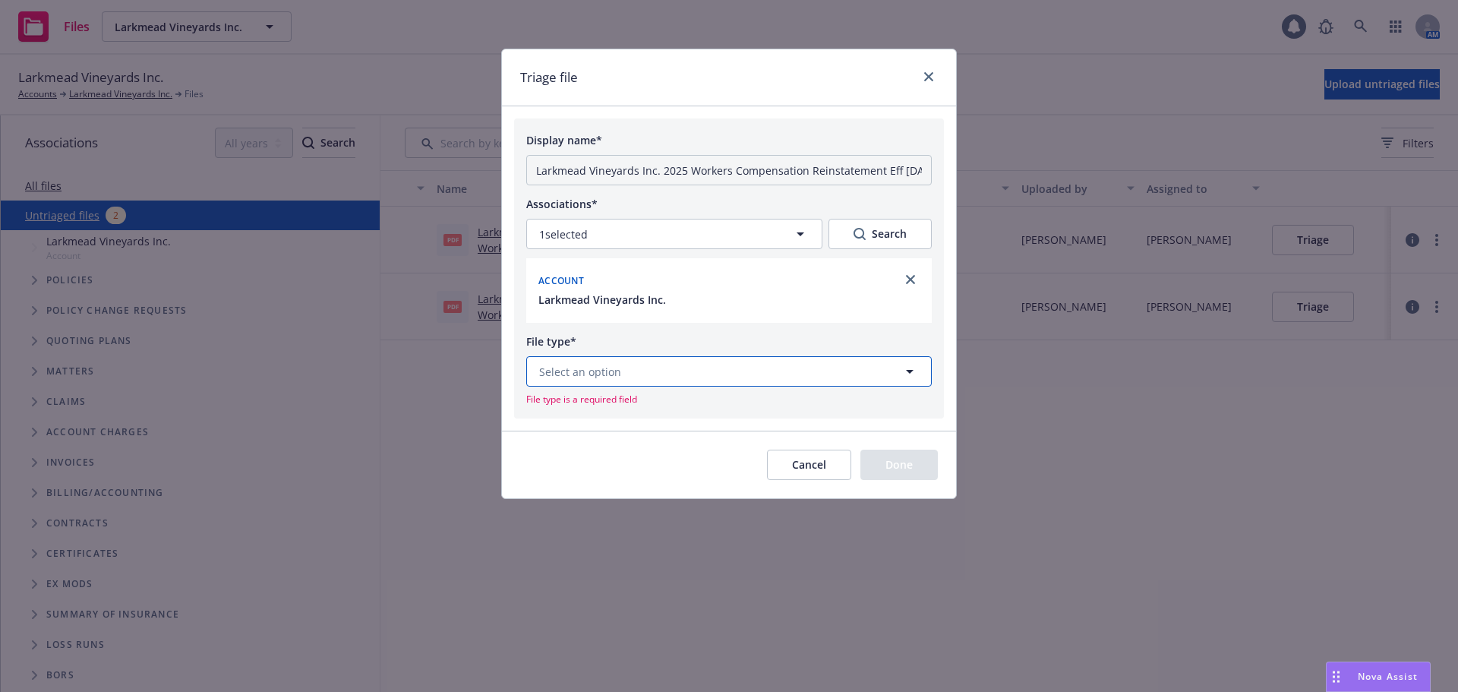
click at [645, 366] on button "Select an option" at bounding box center [728, 371] width 405 height 30
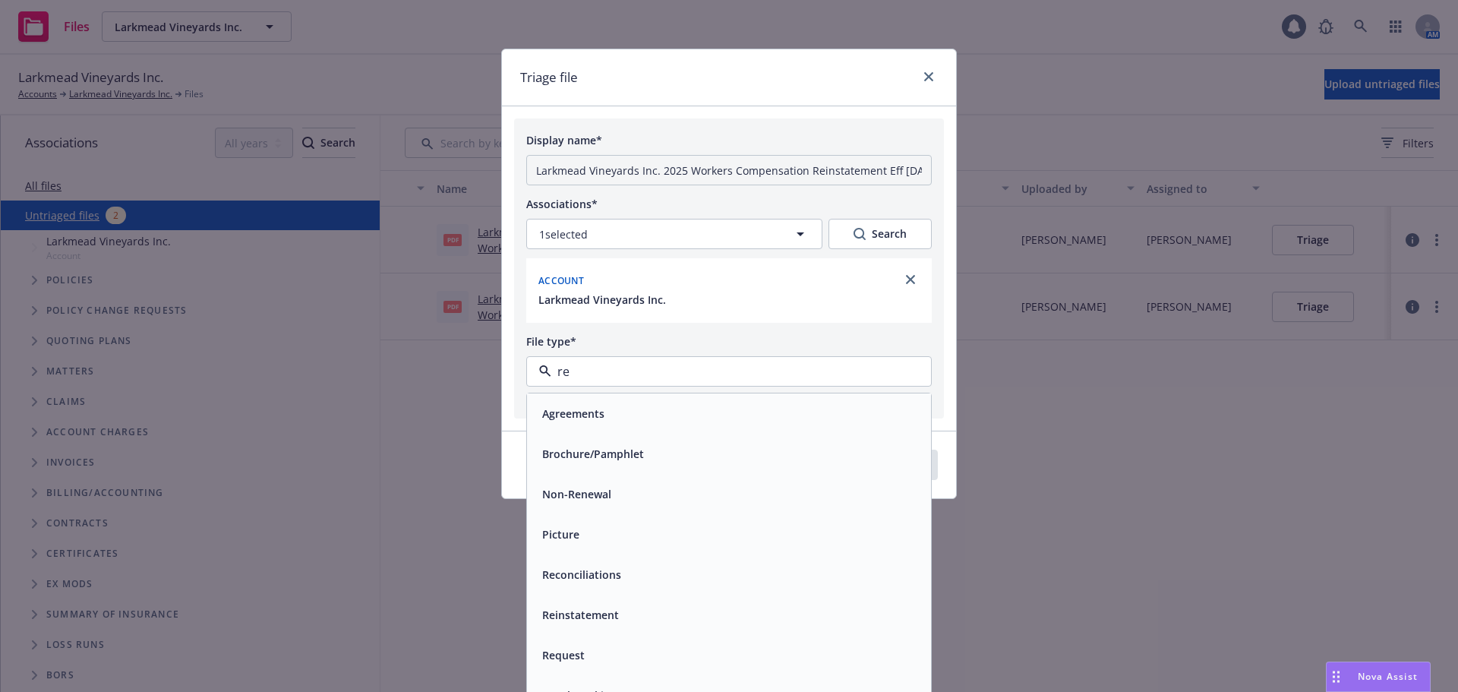
type input "rei"
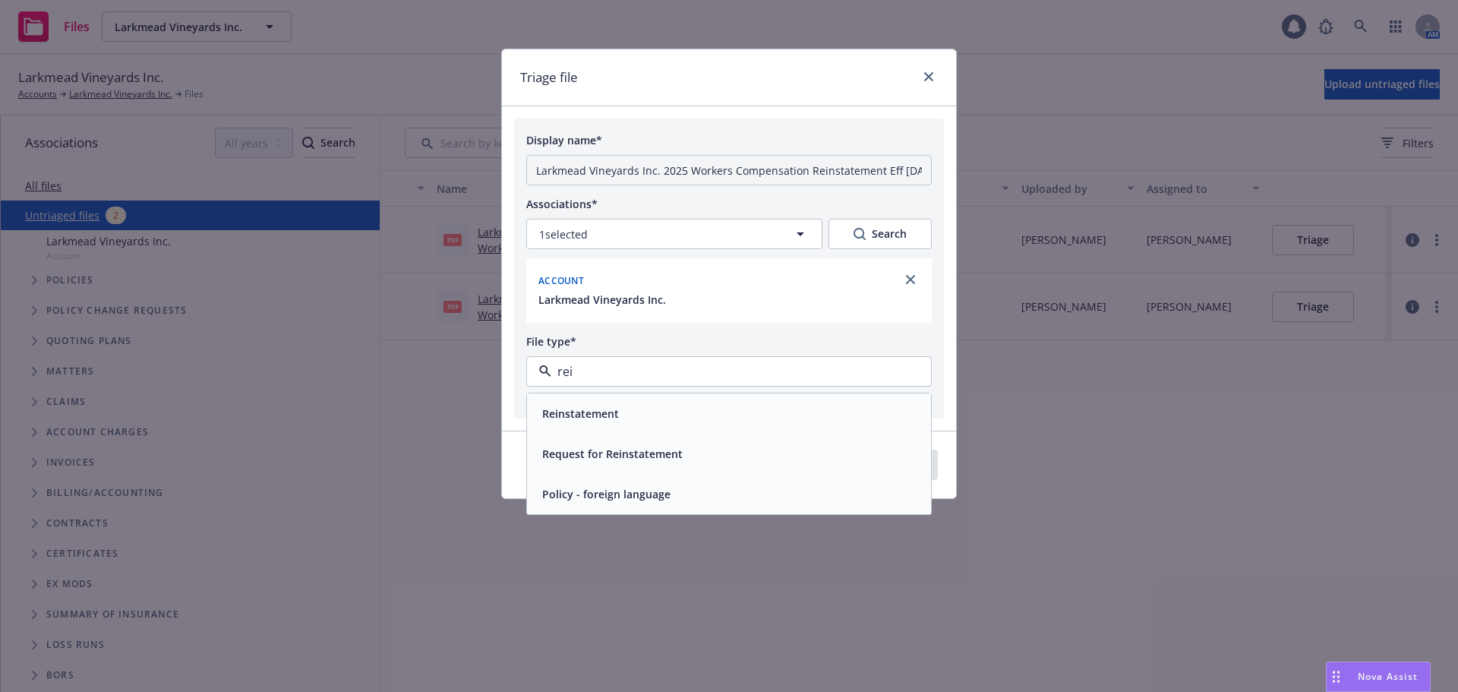
click at [610, 408] on span "Reinstatement" at bounding box center [580, 413] width 77 height 16
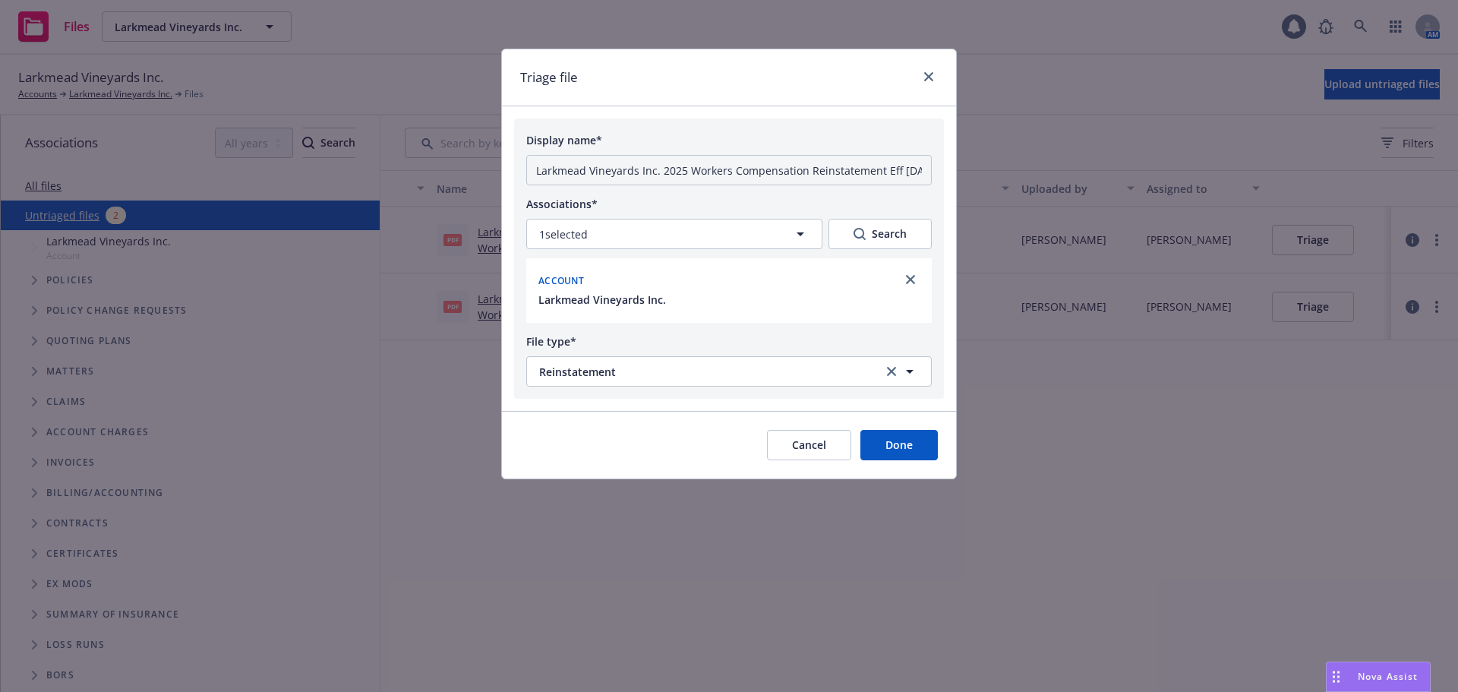
click at [893, 442] on button "Done" at bounding box center [898, 445] width 77 height 30
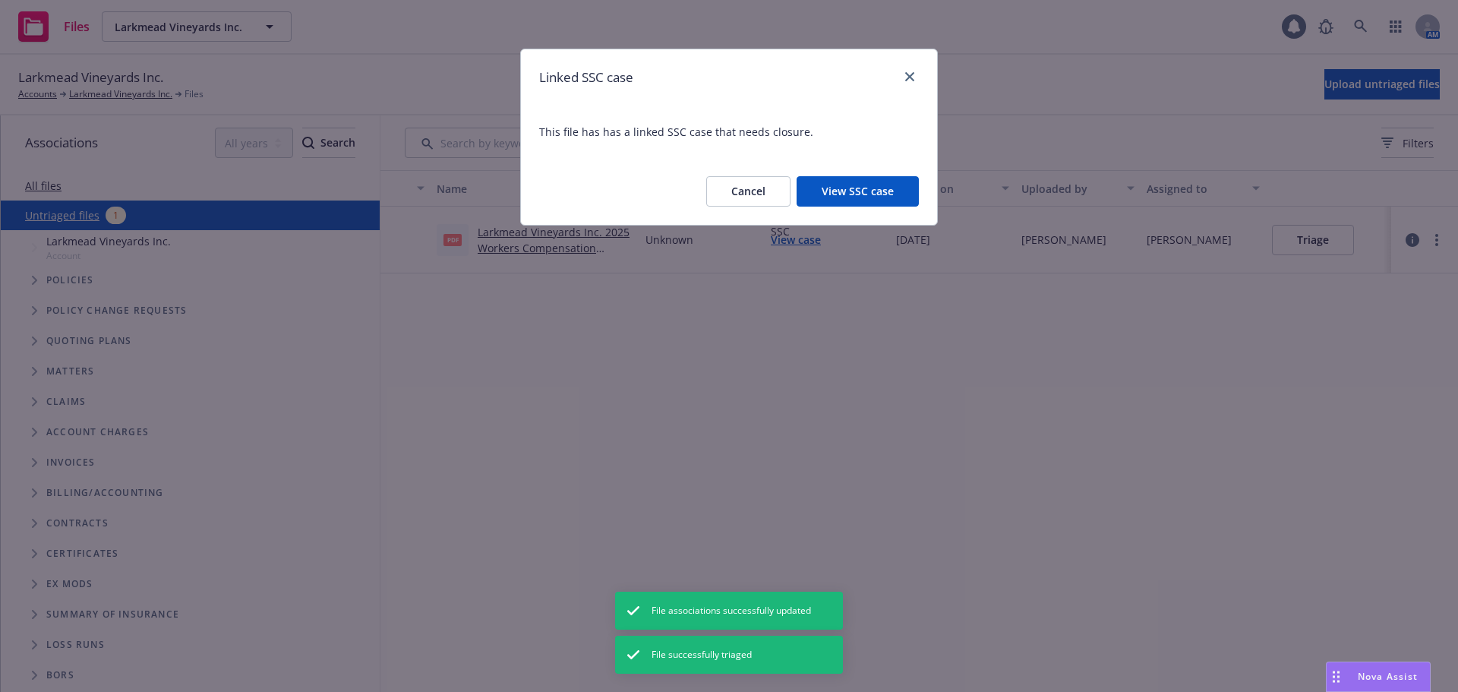
click at [863, 183] on button "View SSC case" at bounding box center [857, 191] width 122 height 30
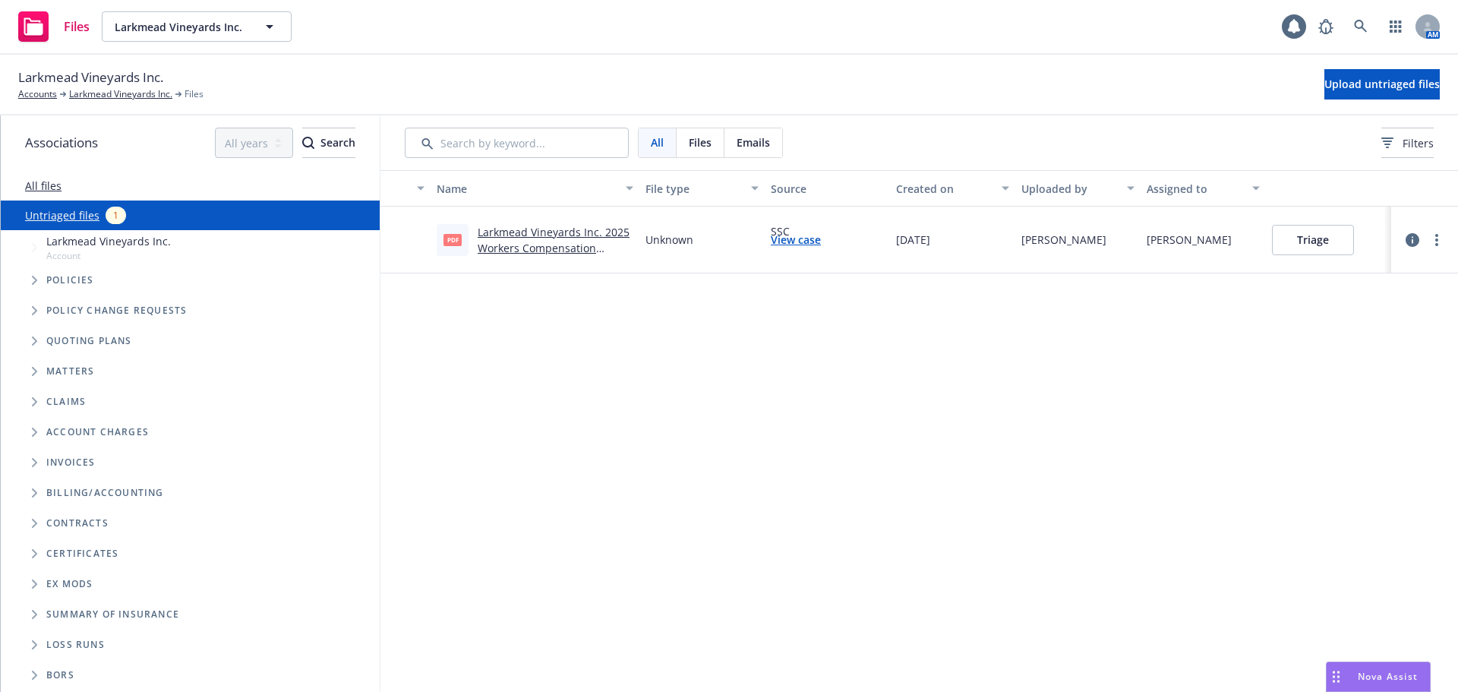
click at [504, 244] on link "Larkmead Vineyards Inc. 2025 Workers Compensation Reinstatement Eff 07-23-2025.…" at bounding box center [554, 248] width 152 height 46
click at [1304, 242] on button "Triage" at bounding box center [1313, 240] width 82 height 30
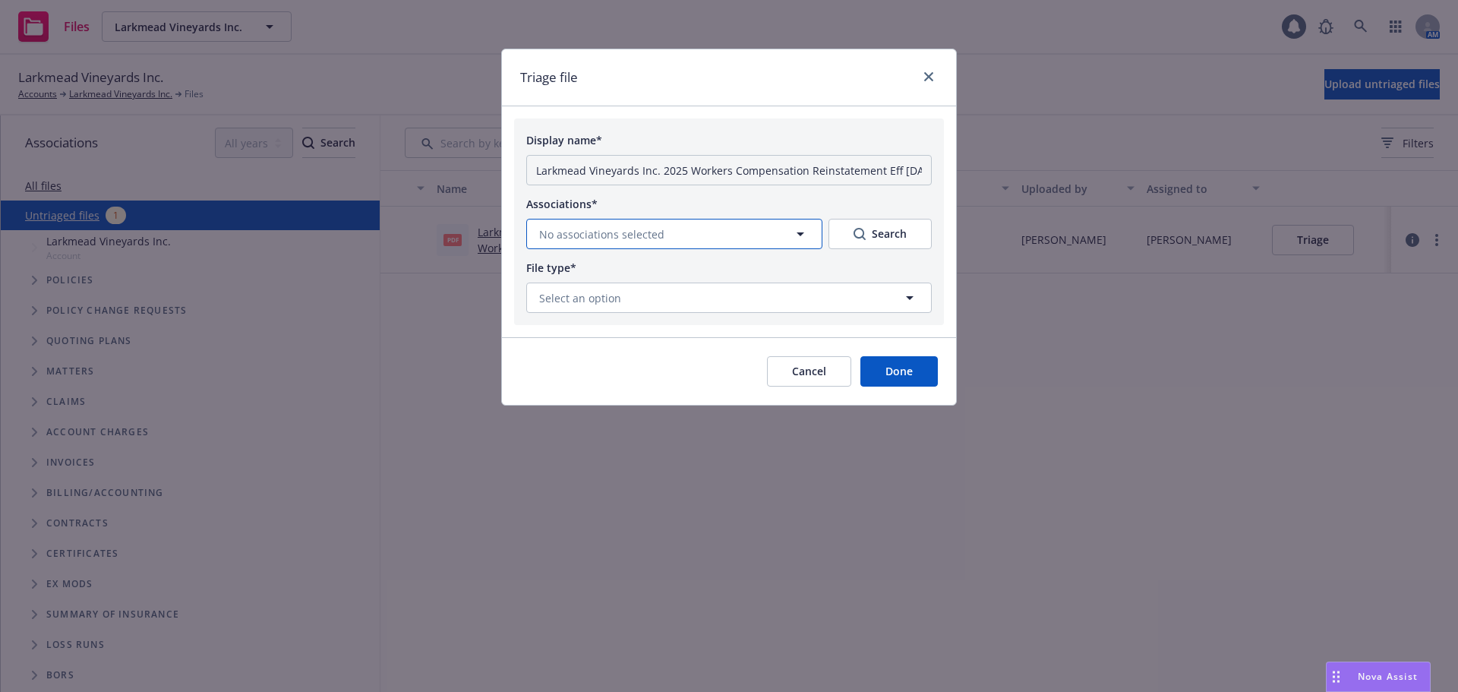
click at [598, 225] on button "No associations selected" at bounding box center [674, 234] width 296 height 30
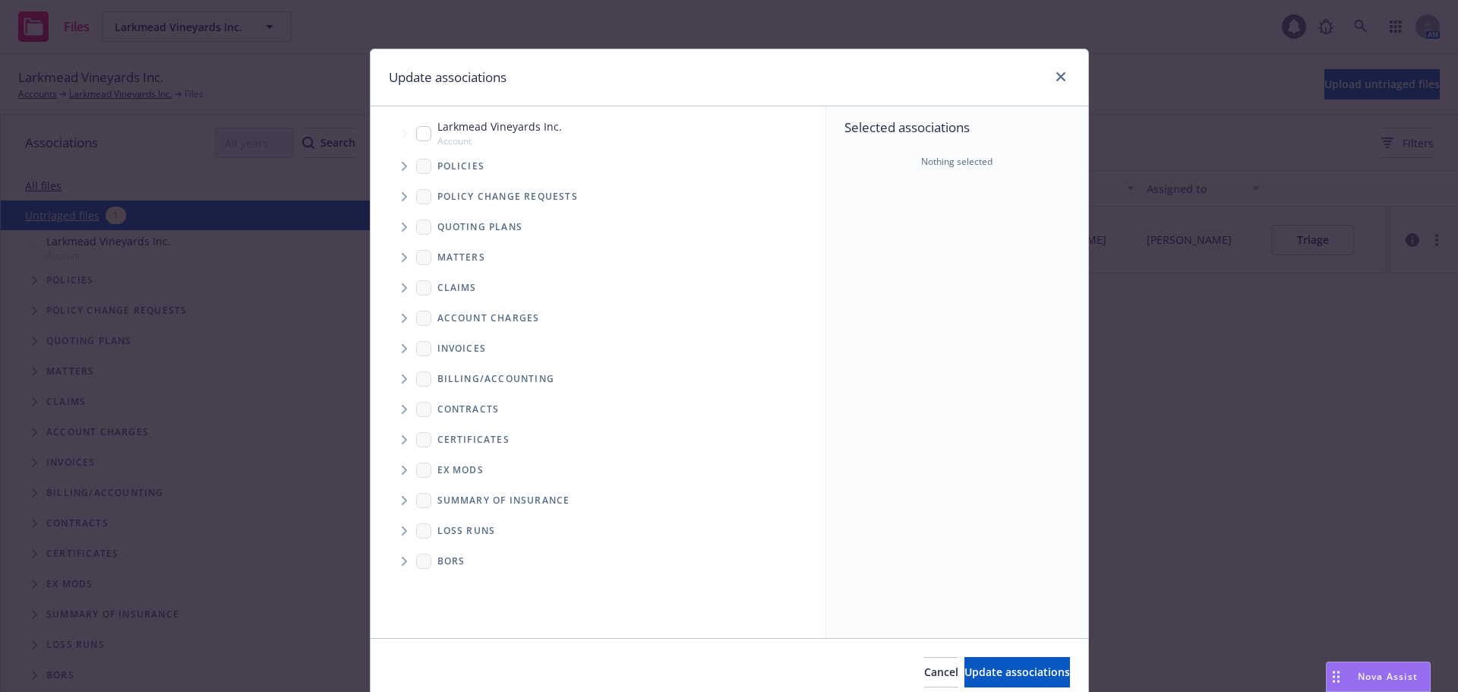
click at [418, 134] on input "Tree Example" at bounding box center [423, 133] width 15 height 15
checkbox input "true"
click at [964, 673] on span "Update associations" at bounding box center [1017, 671] width 106 height 14
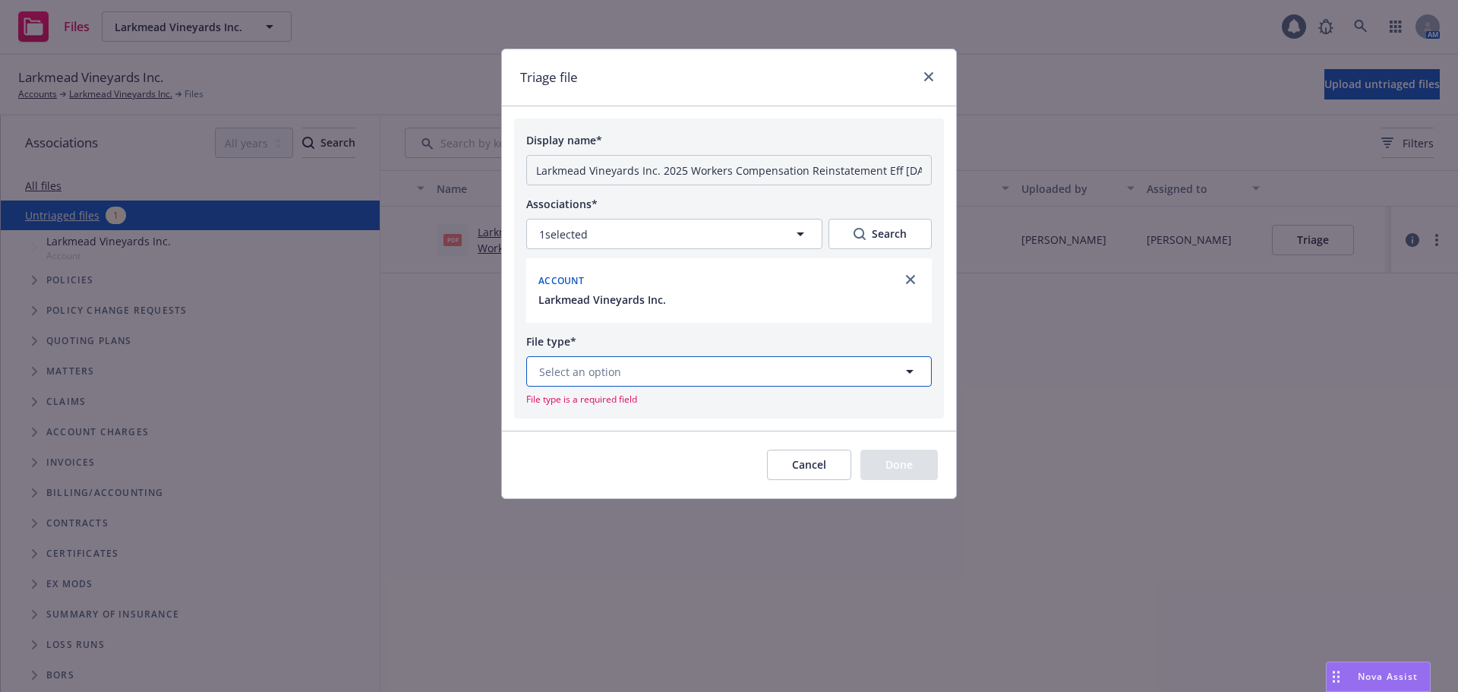
click at [627, 362] on button "Select an option" at bounding box center [728, 371] width 405 height 30
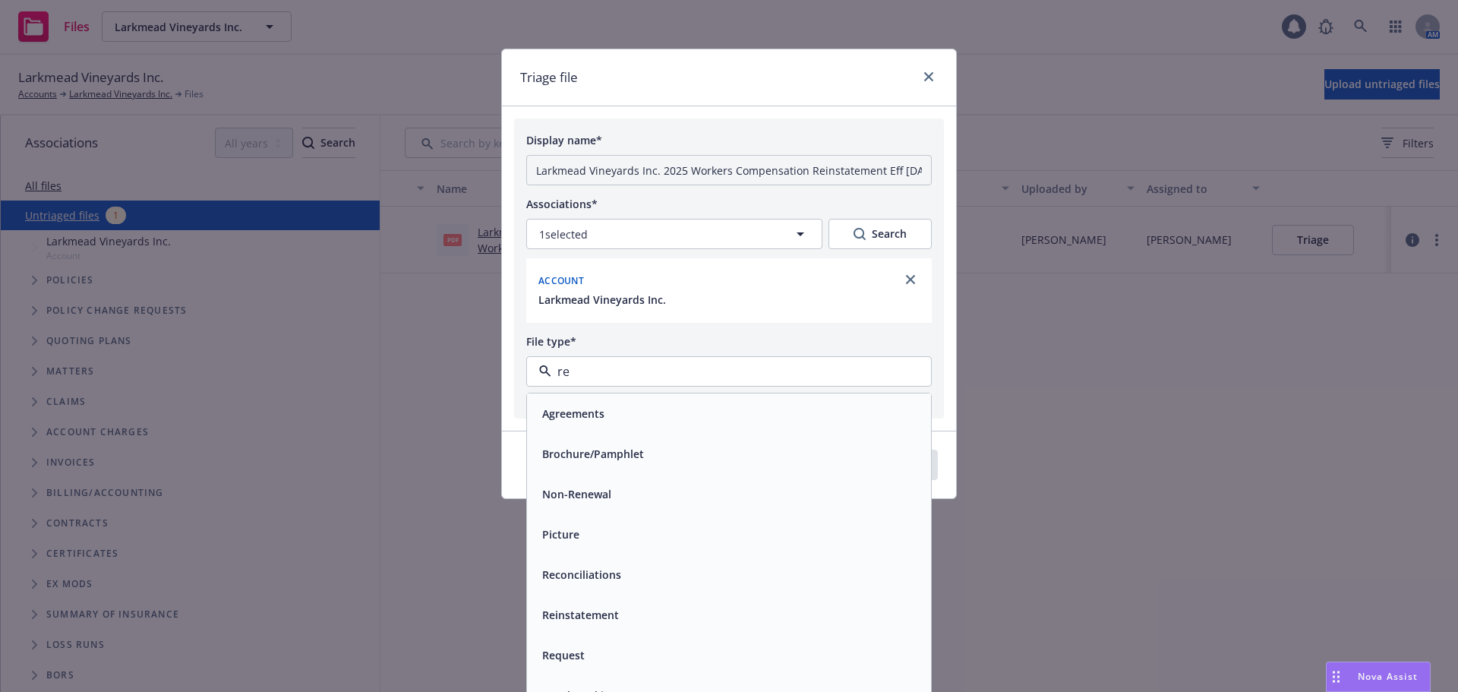
type input "rei"
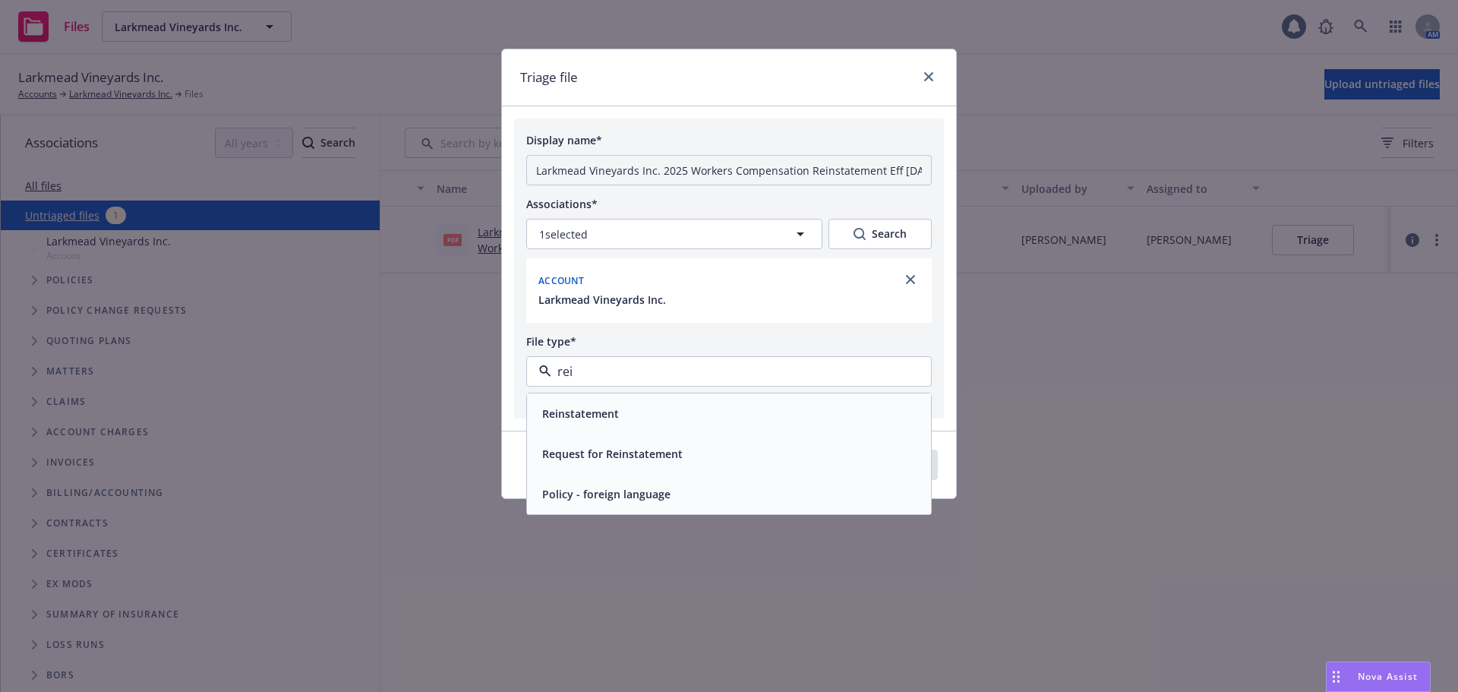
click at [600, 421] on span "Reinstatement" at bounding box center [580, 413] width 77 height 16
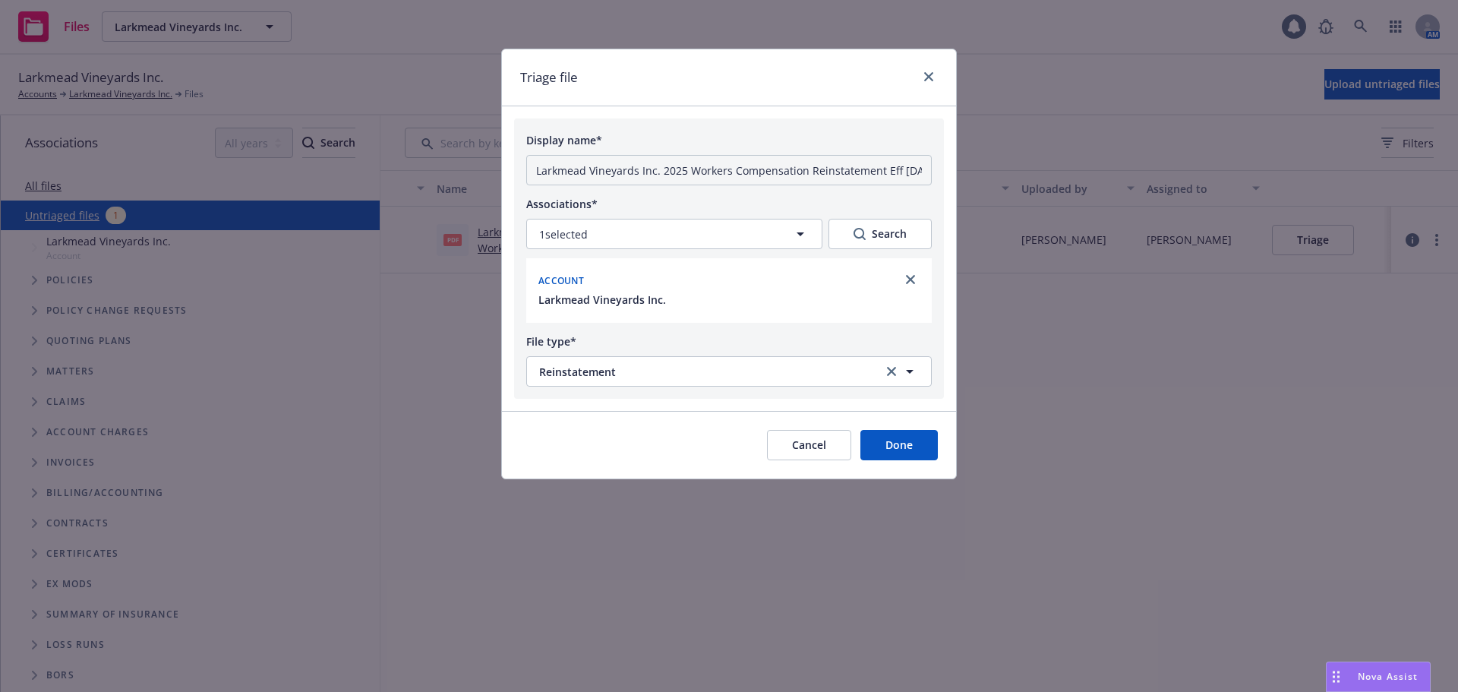
click at [906, 446] on button "Done" at bounding box center [898, 445] width 77 height 30
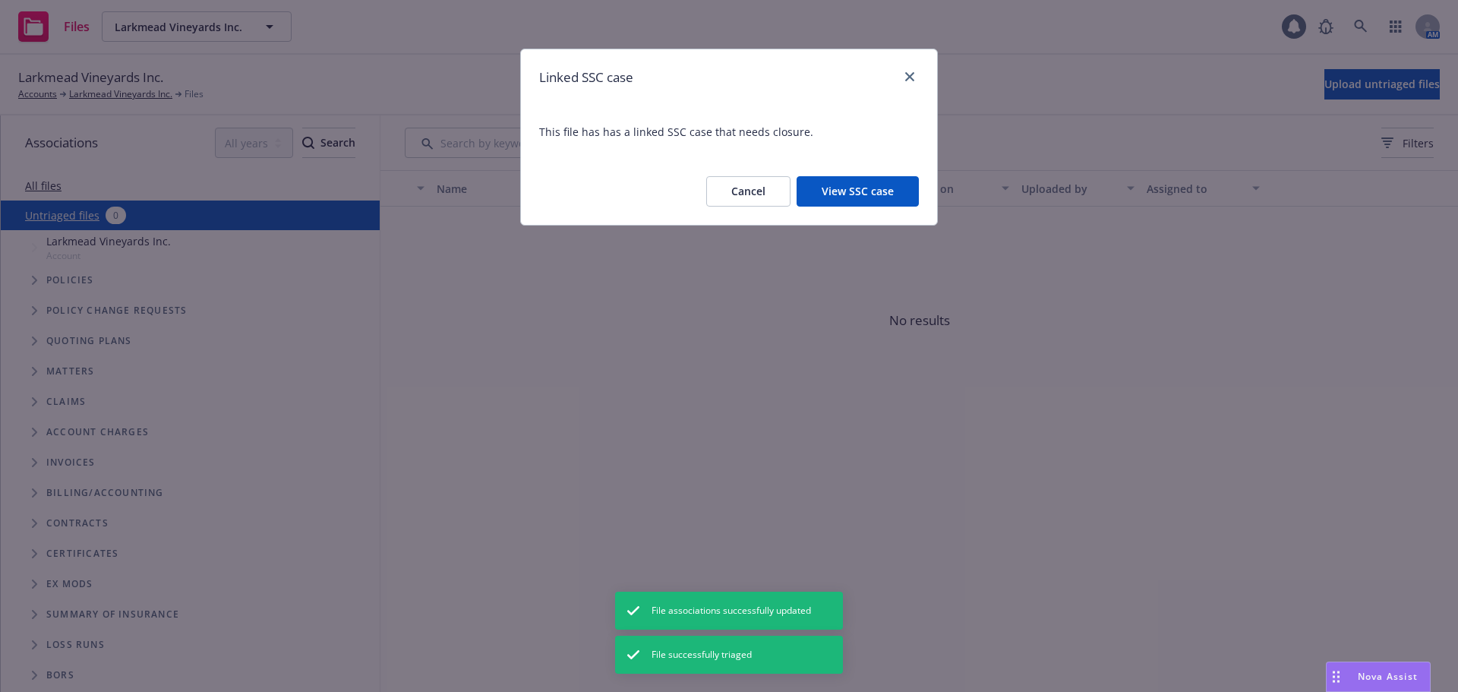
click at [862, 195] on button "View SSC case" at bounding box center [857, 191] width 122 height 30
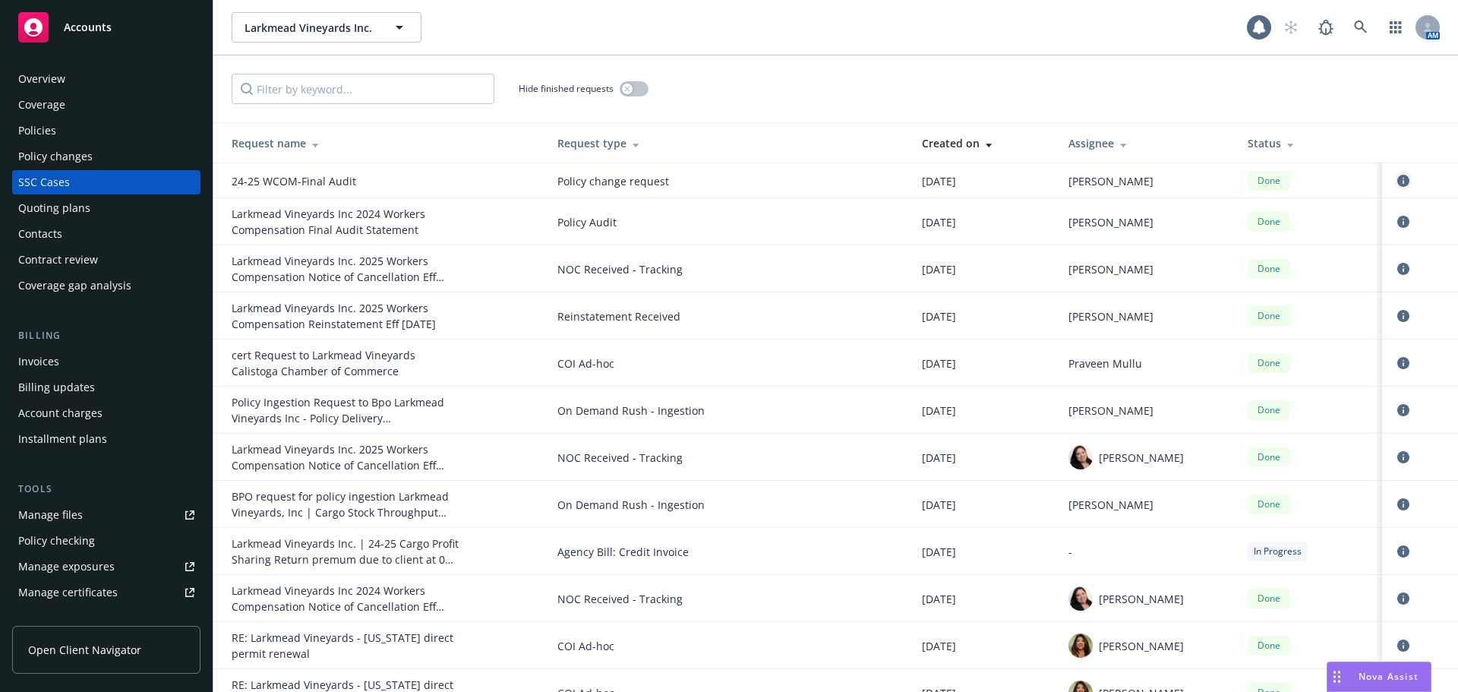
click at [1397, 177] on icon "circleInformation" at bounding box center [1403, 181] width 12 height 12
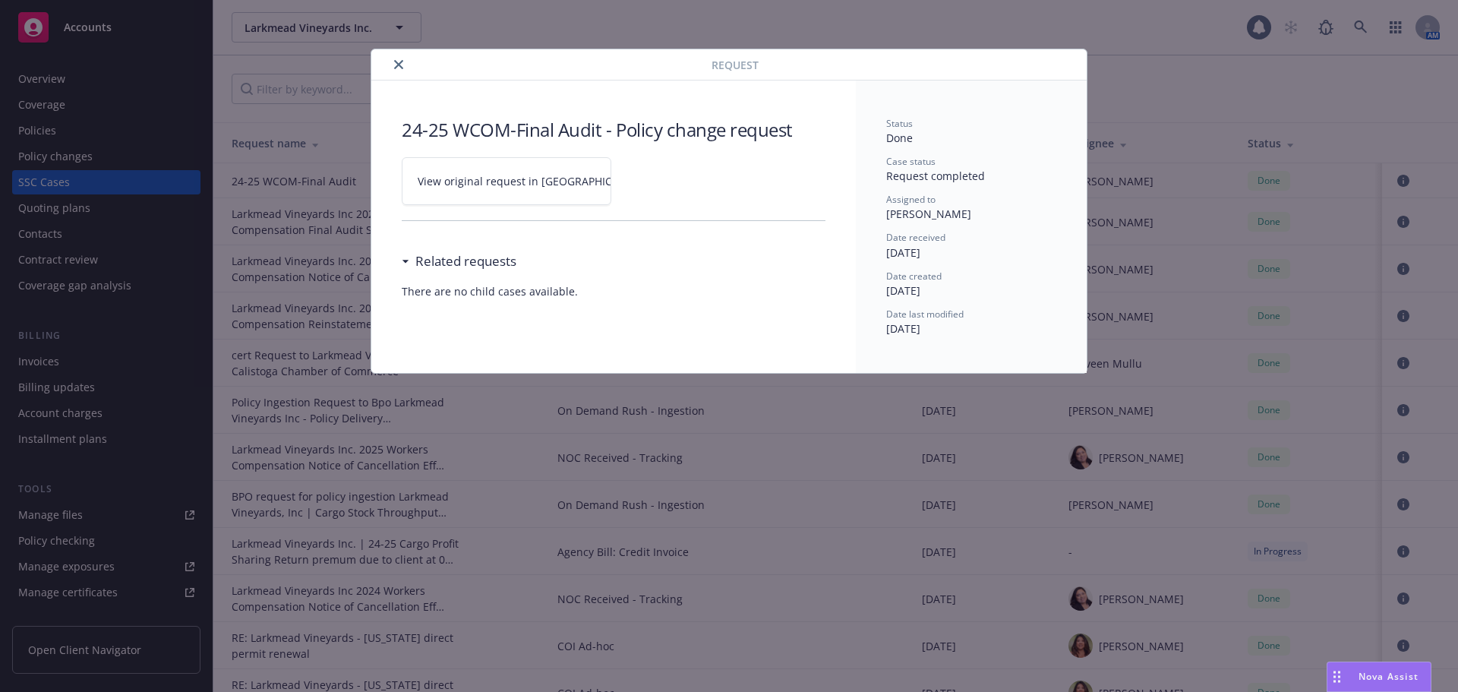
click at [394, 66] on icon "close" at bounding box center [398, 64] width 9 height 9
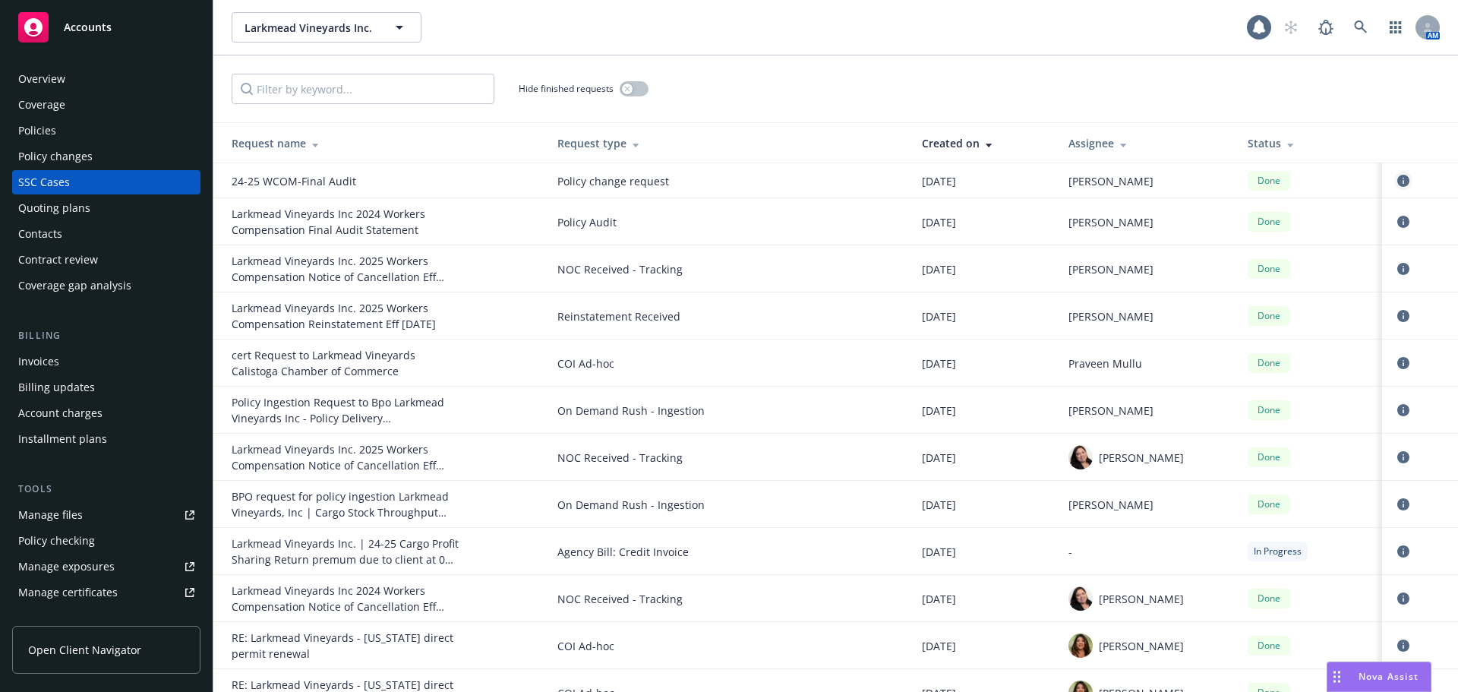
click at [1397, 183] on icon "circleInformation" at bounding box center [1403, 181] width 12 height 12
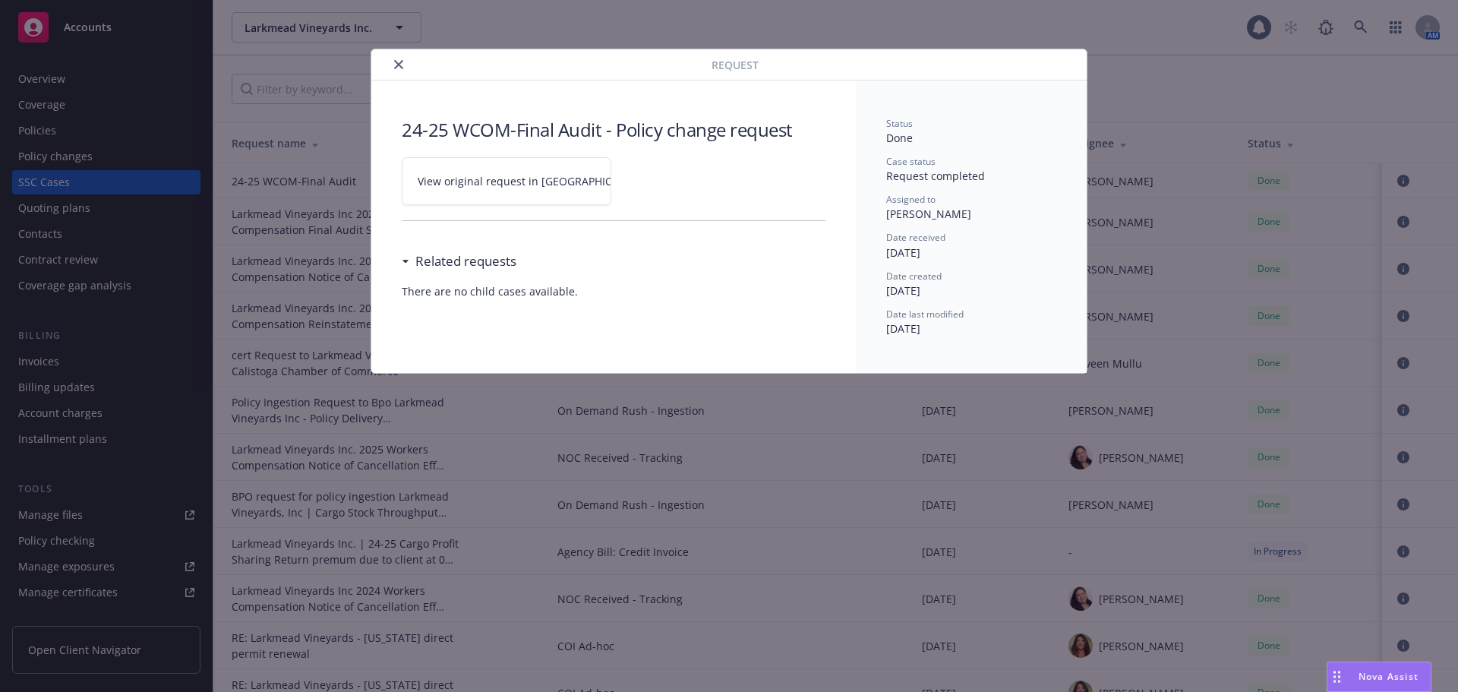
click at [503, 170] on link "View original request in [GEOGRAPHIC_DATA]" at bounding box center [507, 181] width 210 height 48
drag, startPoint x: 398, startPoint y: 66, endPoint x: 394, endPoint y: 83, distance: 17.1
click at [398, 66] on icon "close" at bounding box center [398, 64] width 9 height 9
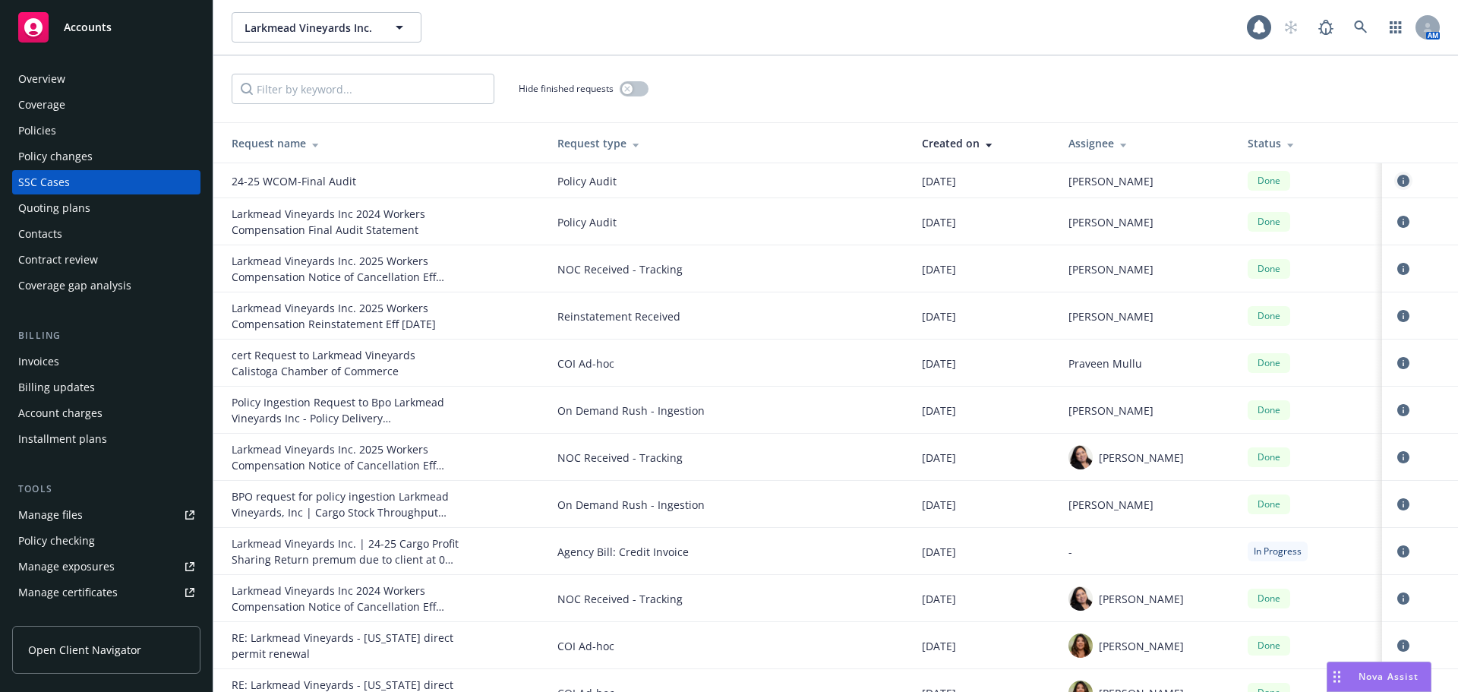
click at [1397, 175] on icon "circleInformation" at bounding box center [1403, 181] width 12 height 12
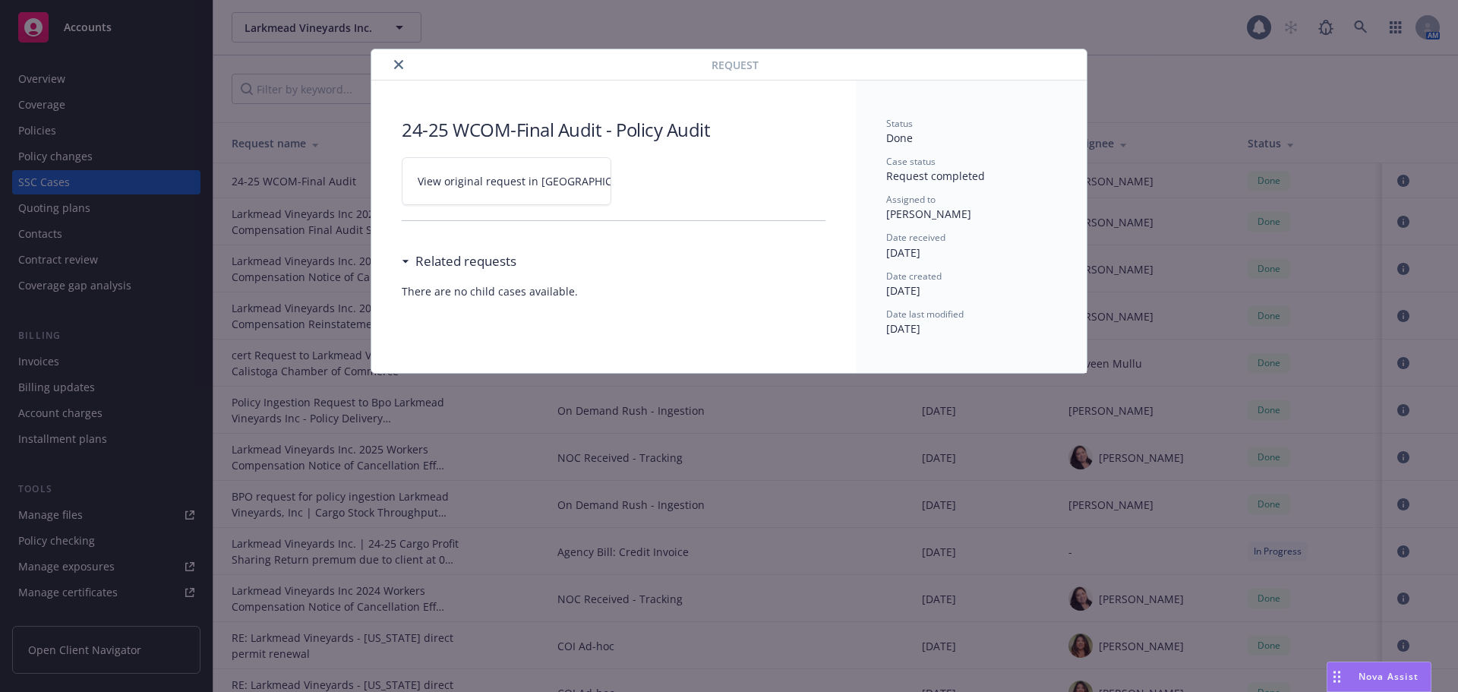
click at [515, 186] on span "View original request in [GEOGRAPHIC_DATA]" at bounding box center [533, 181] width 230 height 16
click at [399, 66] on icon "close" at bounding box center [398, 64] width 9 height 9
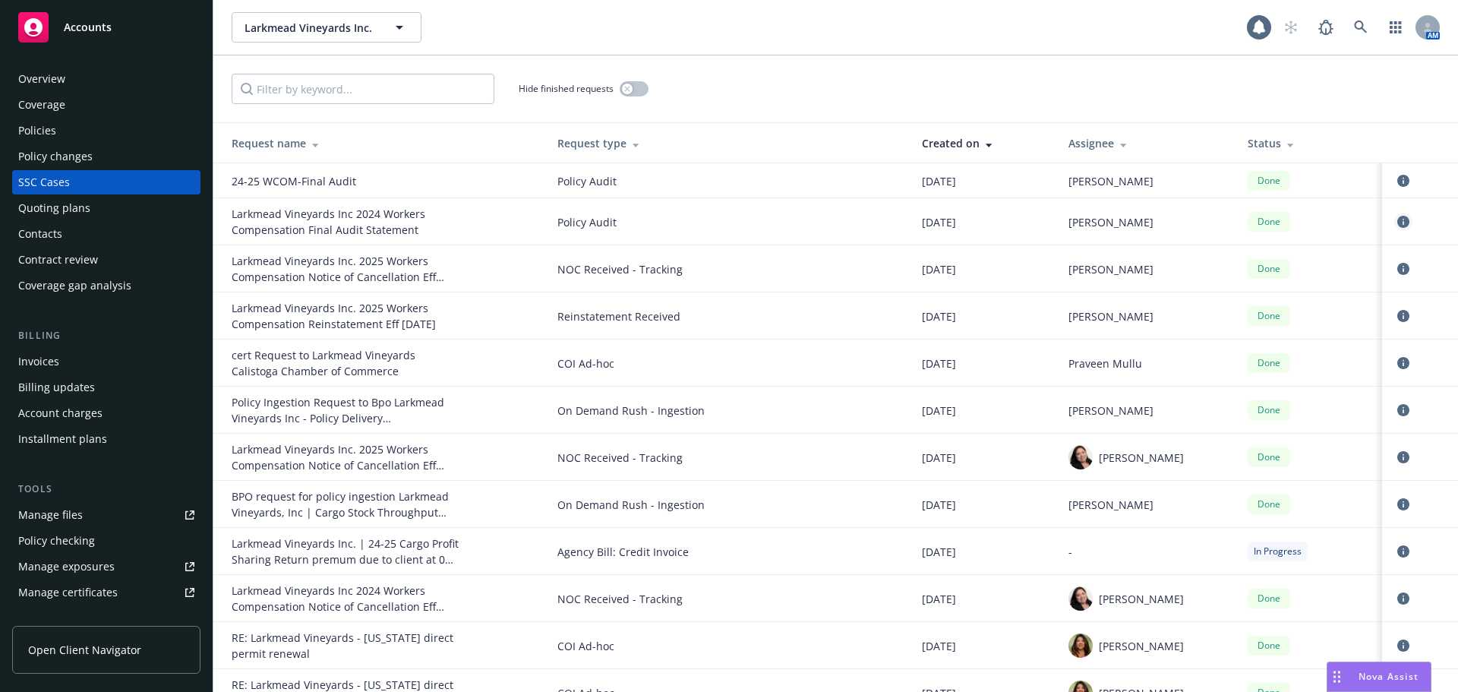
click at [1397, 223] on icon "circleInformation" at bounding box center [1403, 222] width 12 height 12
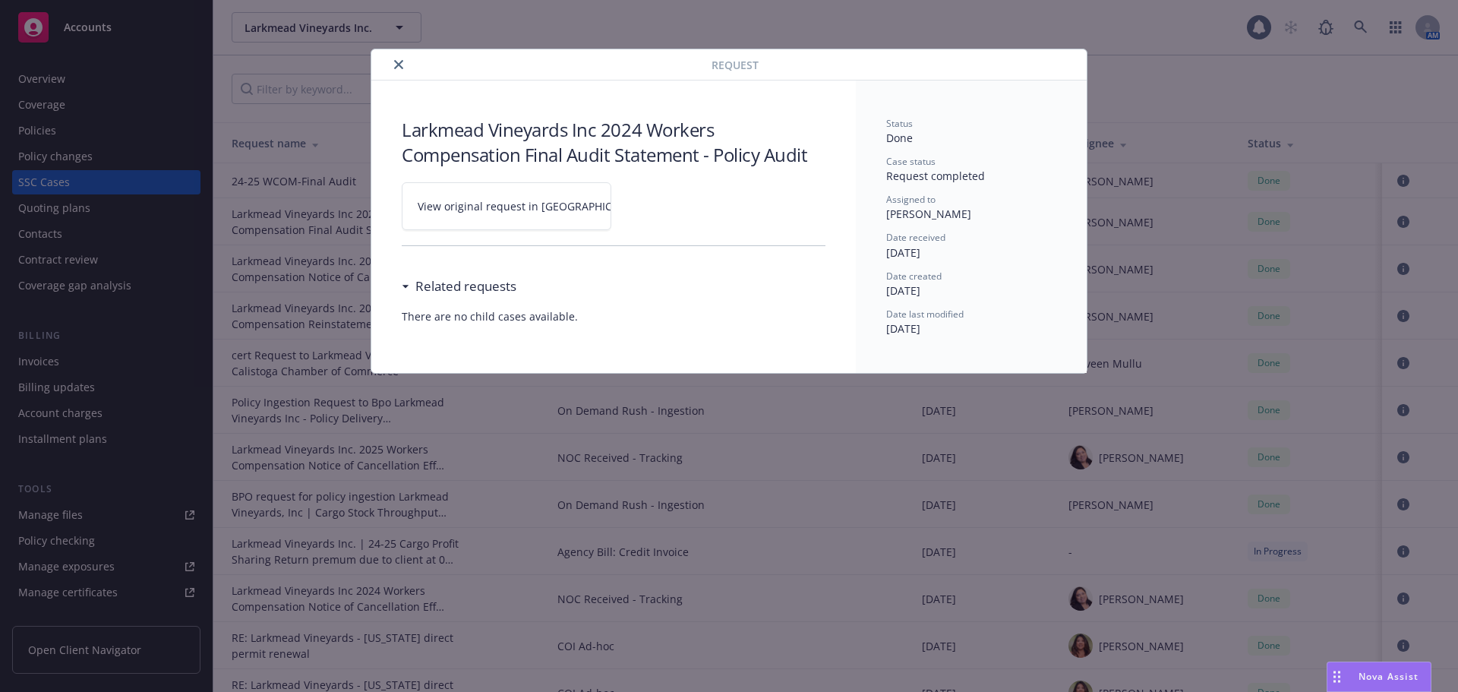
click at [493, 212] on span "View original request in [GEOGRAPHIC_DATA]" at bounding box center [533, 206] width 230 height 16
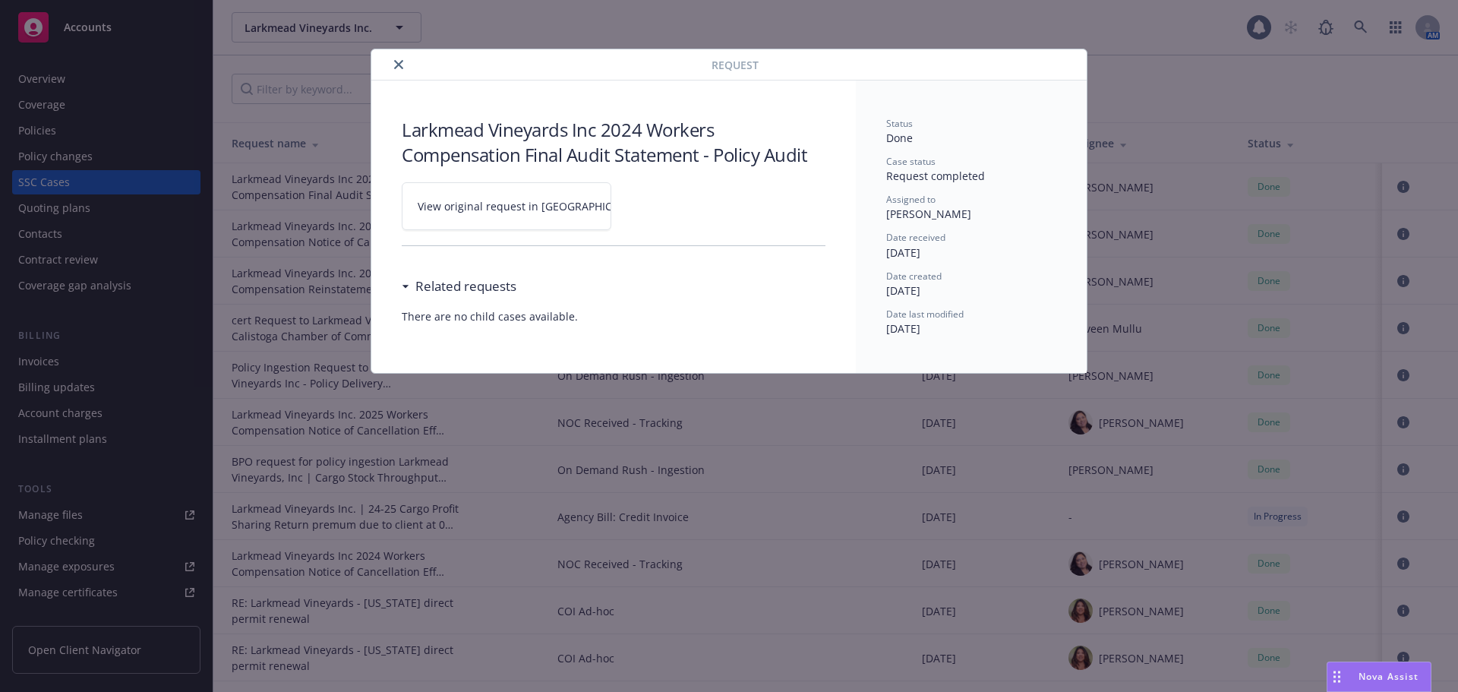
click at [399, 68] on icon "close" at bounding box center [398, 64] width 9 height 9
